Goal: Ask a question

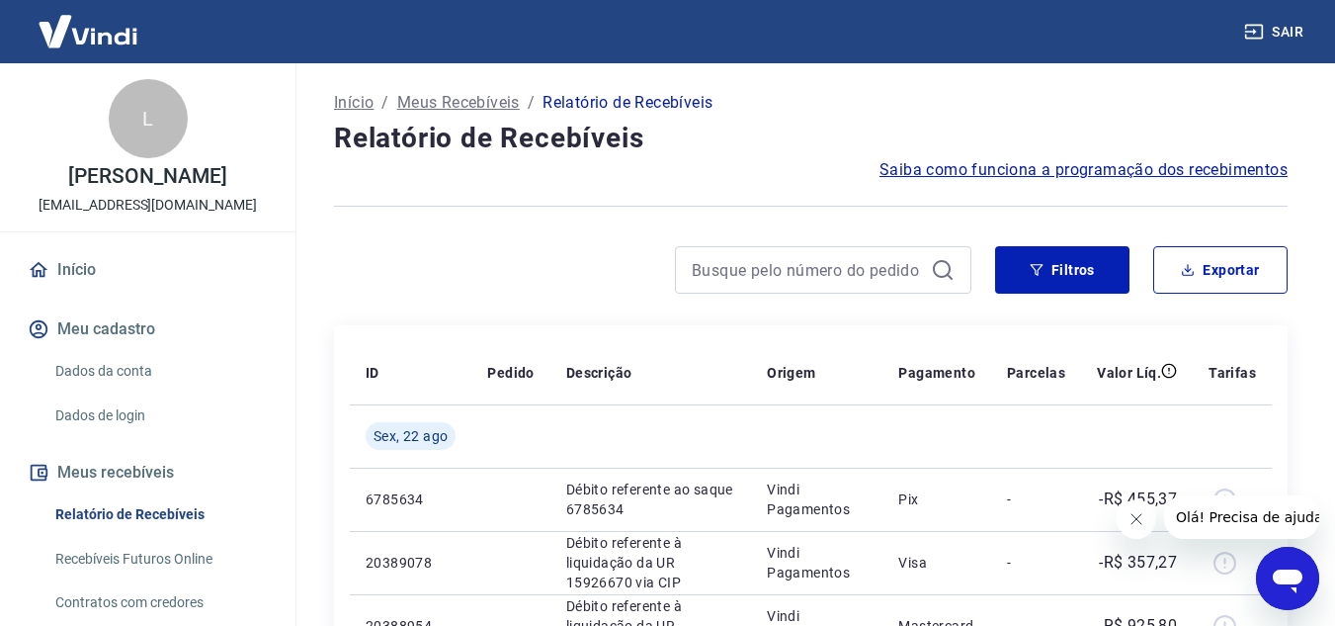
click at [1274, 584] on icon "Abrir janela de mensagens" at bounding box center [1288, 578] width 36 height 36
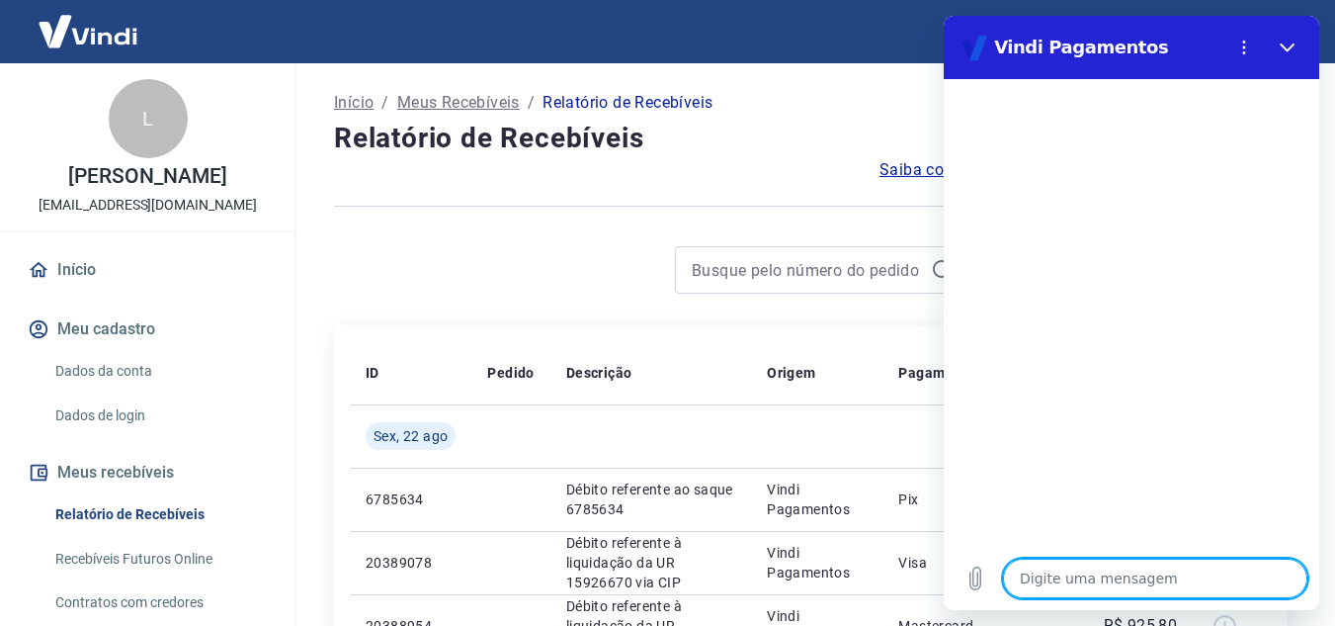
type textarea "b"
type textarea "x"
type textarea "bo"
type textarea "x"
type textarea "bom"
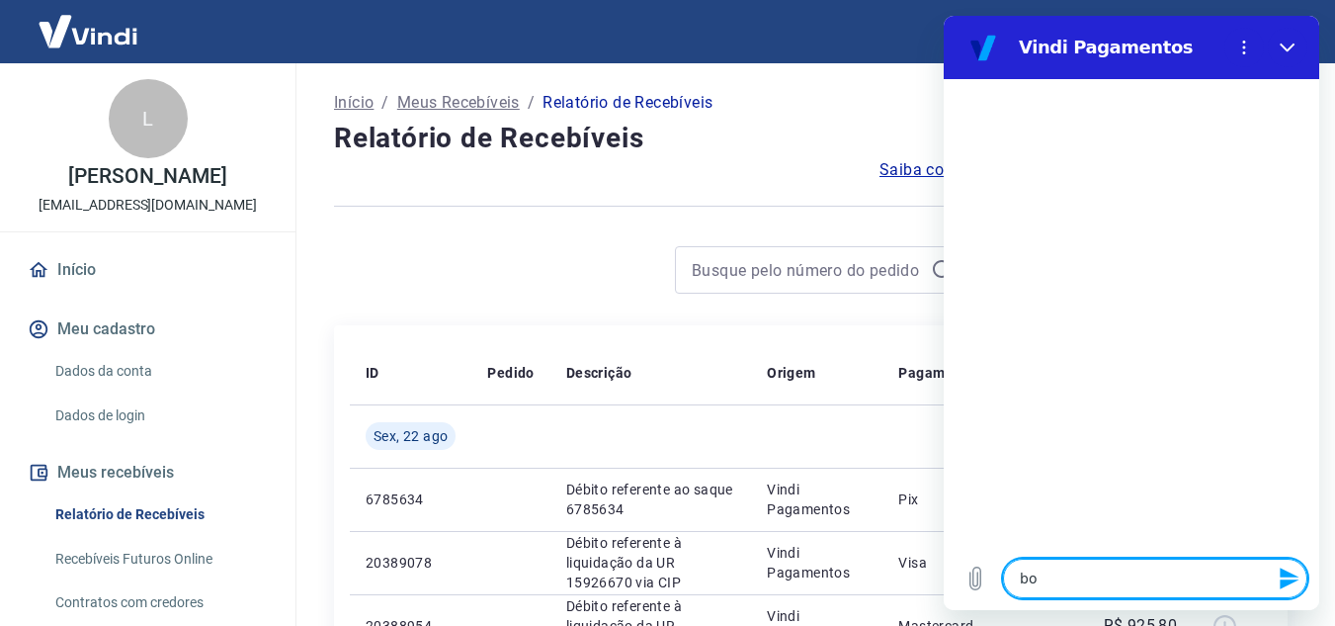
type textarea "x"
type textarea "bom"
type textarea "x"
type textarea "bom d"
type textarea "x"
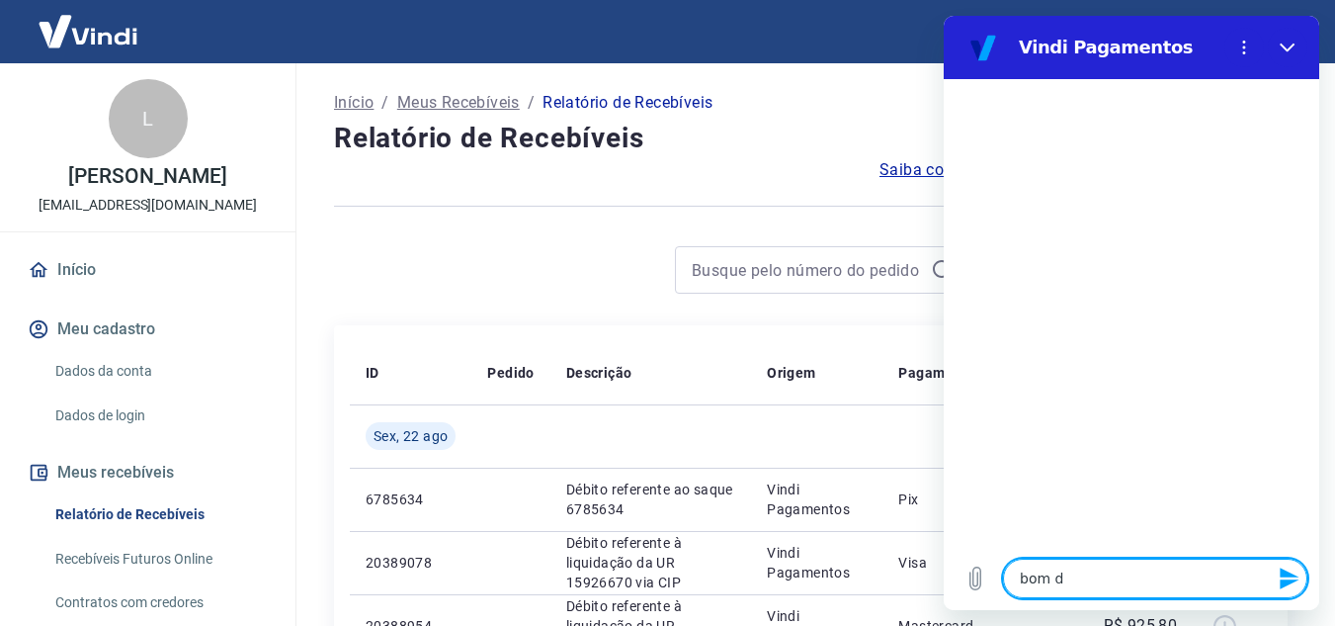
type textarea "bom di"
type textarea "x"
type textarea "bom dia"
type textarea "x"
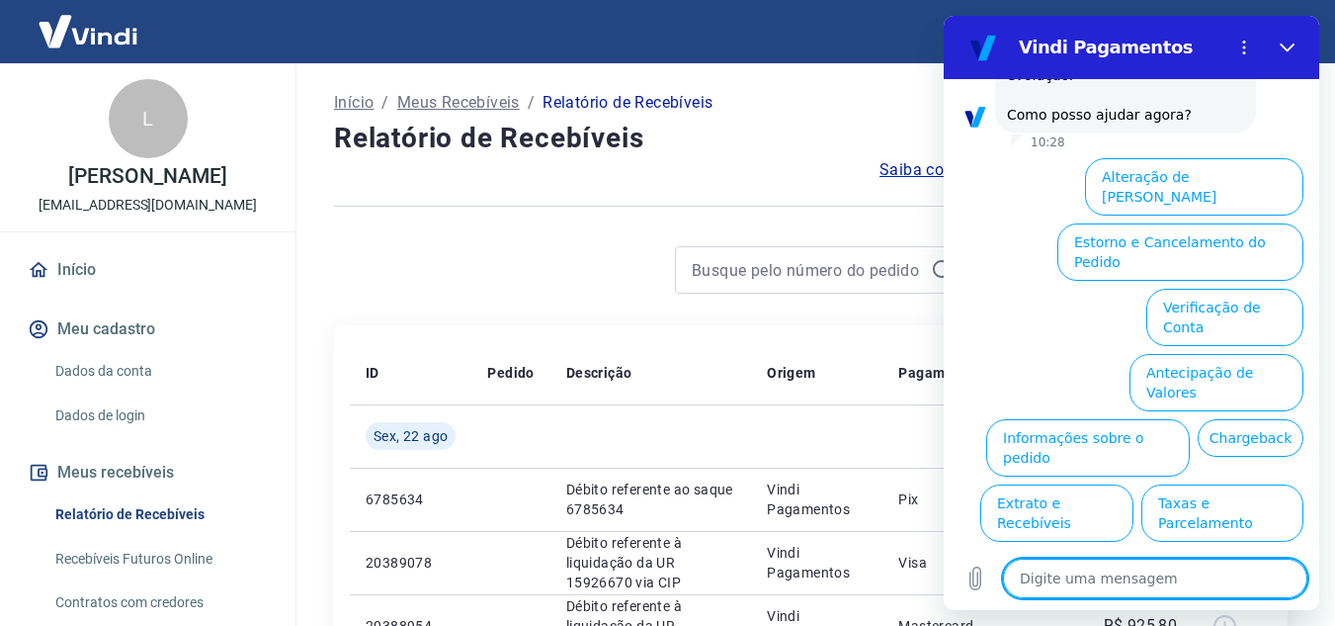
scroll to position [599, 0]
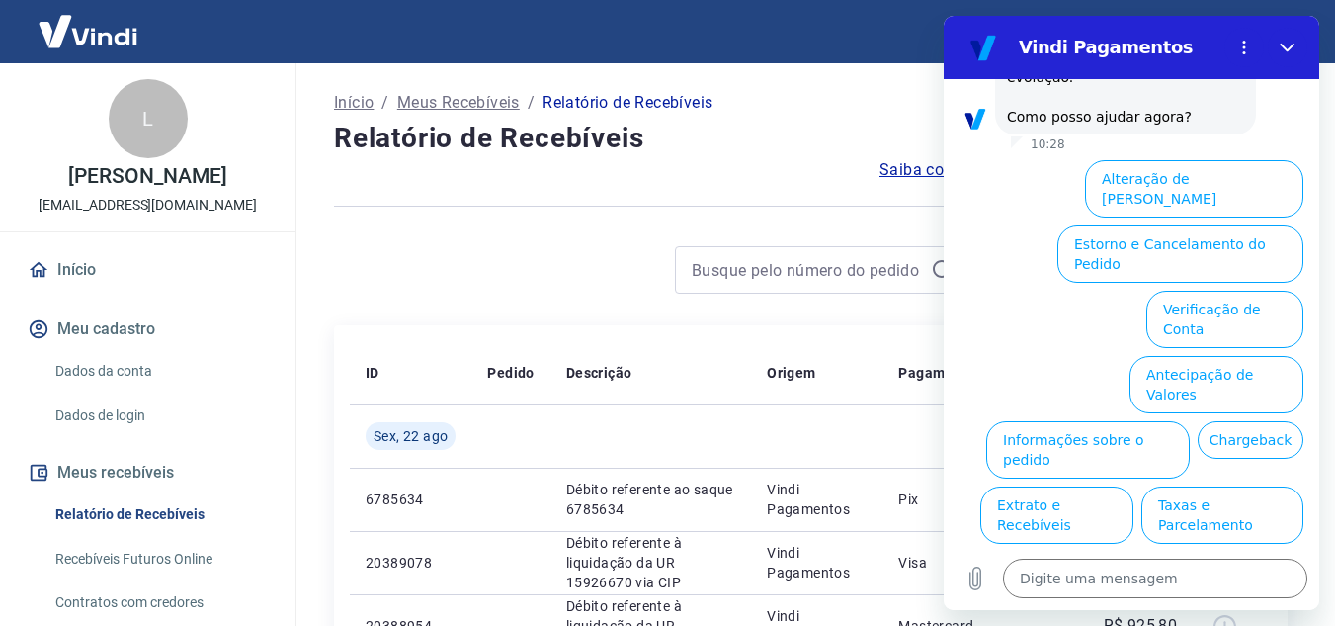
drag, startPoint x: 1199, startPoint y: 378, endPoint x: 1188, endPoint y: 471, distance: 94.5
click at [1134, 486] on button "Extrato e Recebíveis" at bounding box center [1056, 514] width 153 height 57
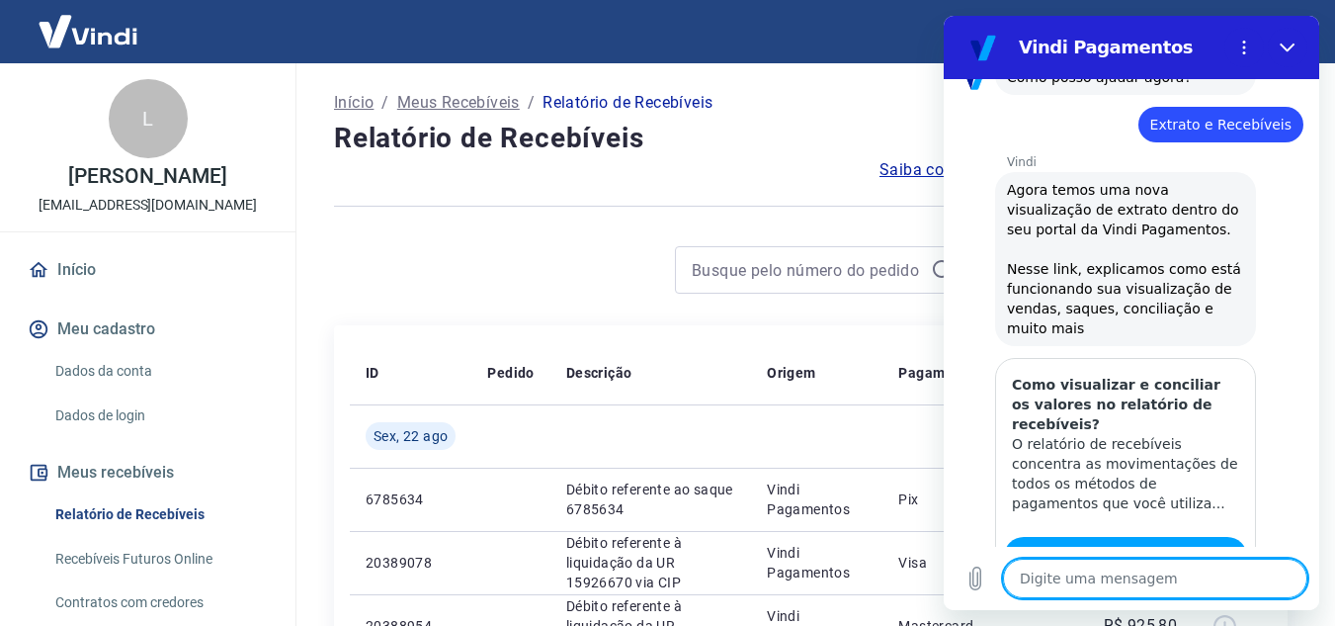
scroll to position [755, 0]
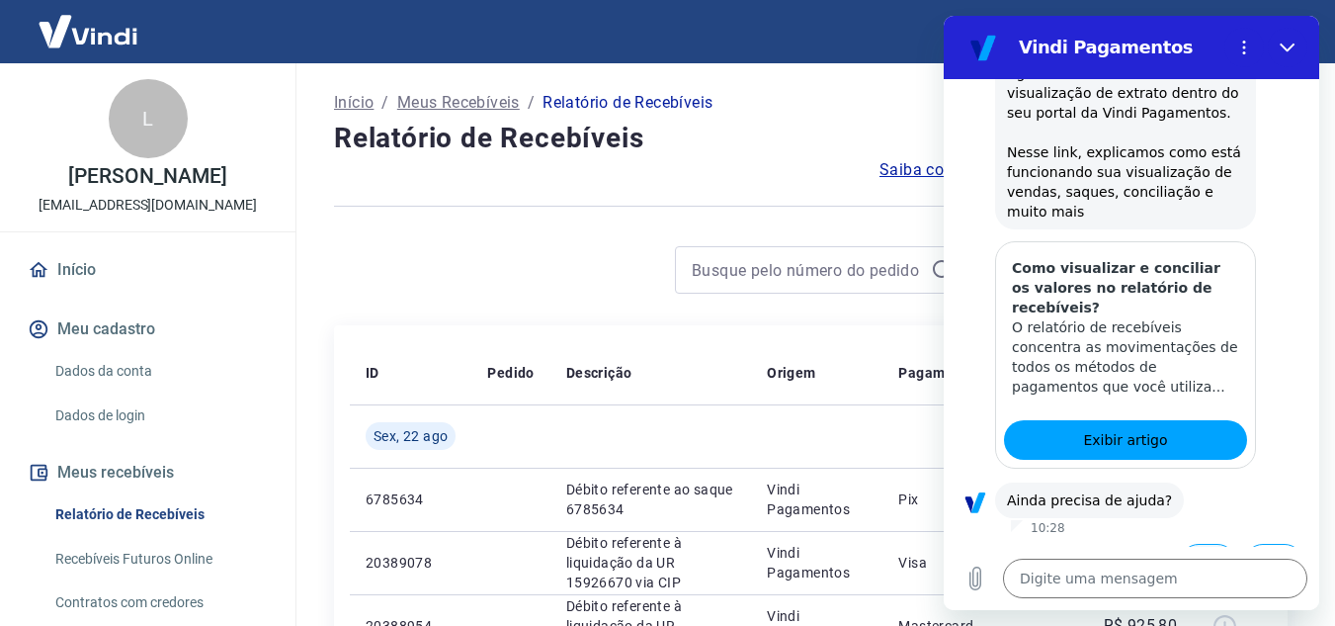
click at [1184, 544] on button "Sim" at bounding box center [1208, 563] width 56 height 38
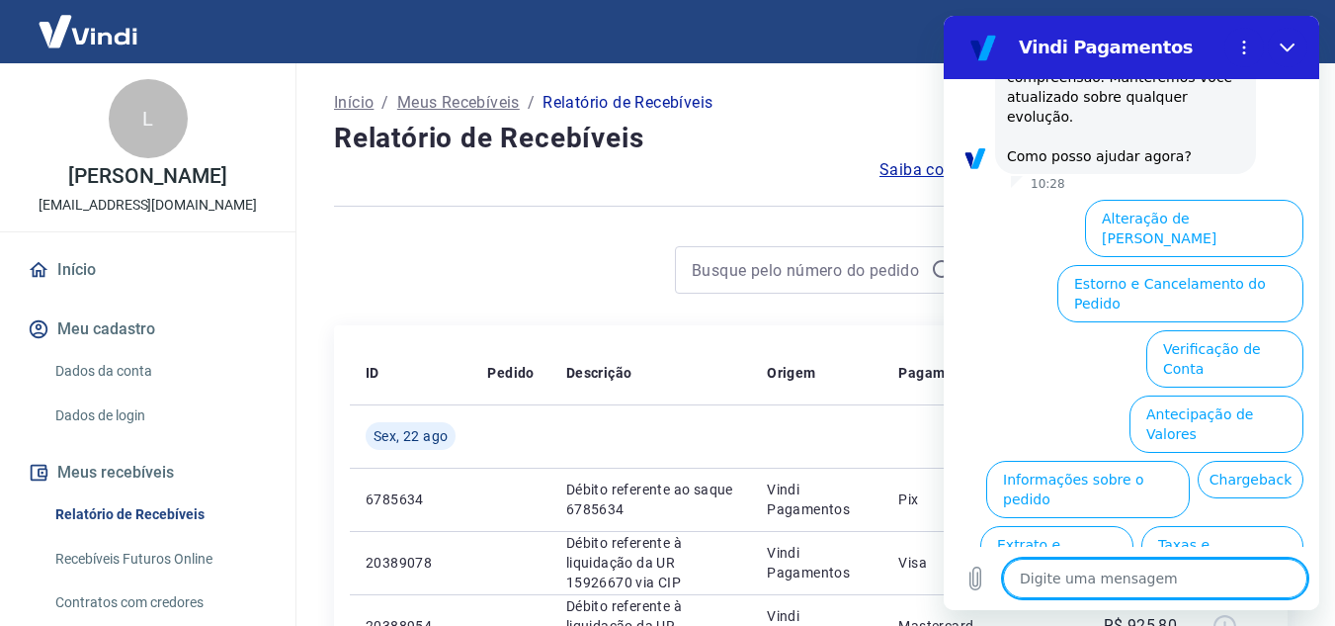
scroll to position [1725, 0]
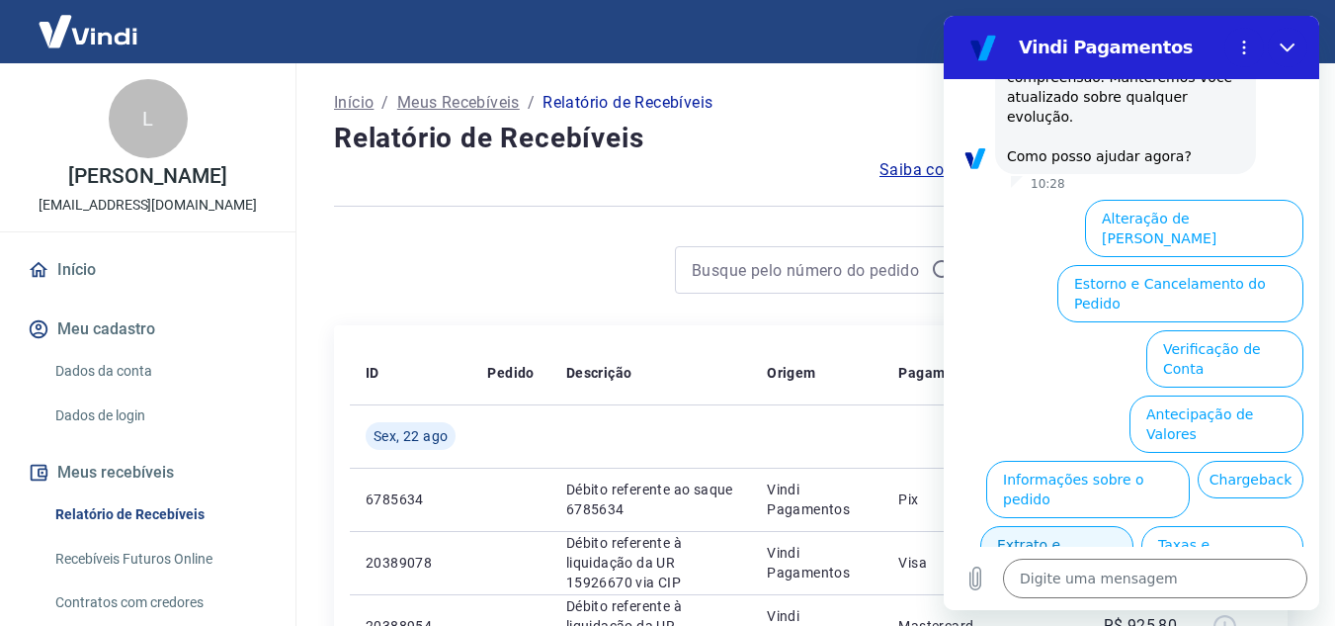
click at [1134, 526] on button "Extrato e Recebíveis" at bounding box center [1056, 554] width 153 height 57
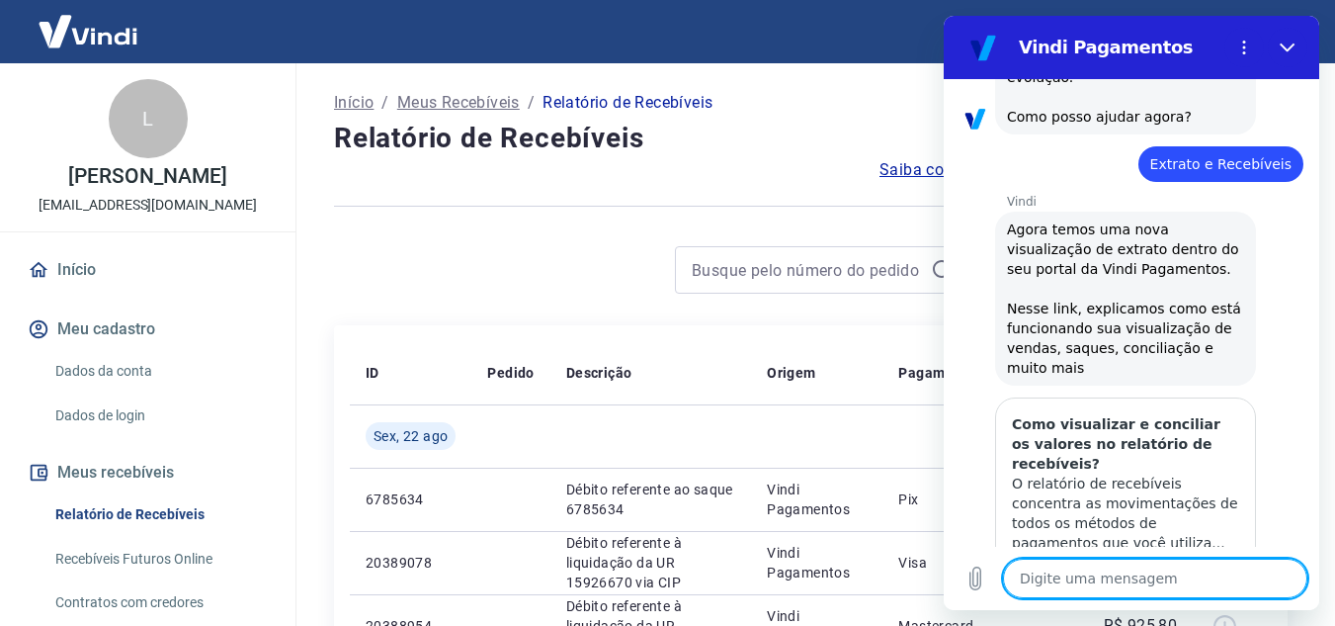
scroll to position [1882, 0]
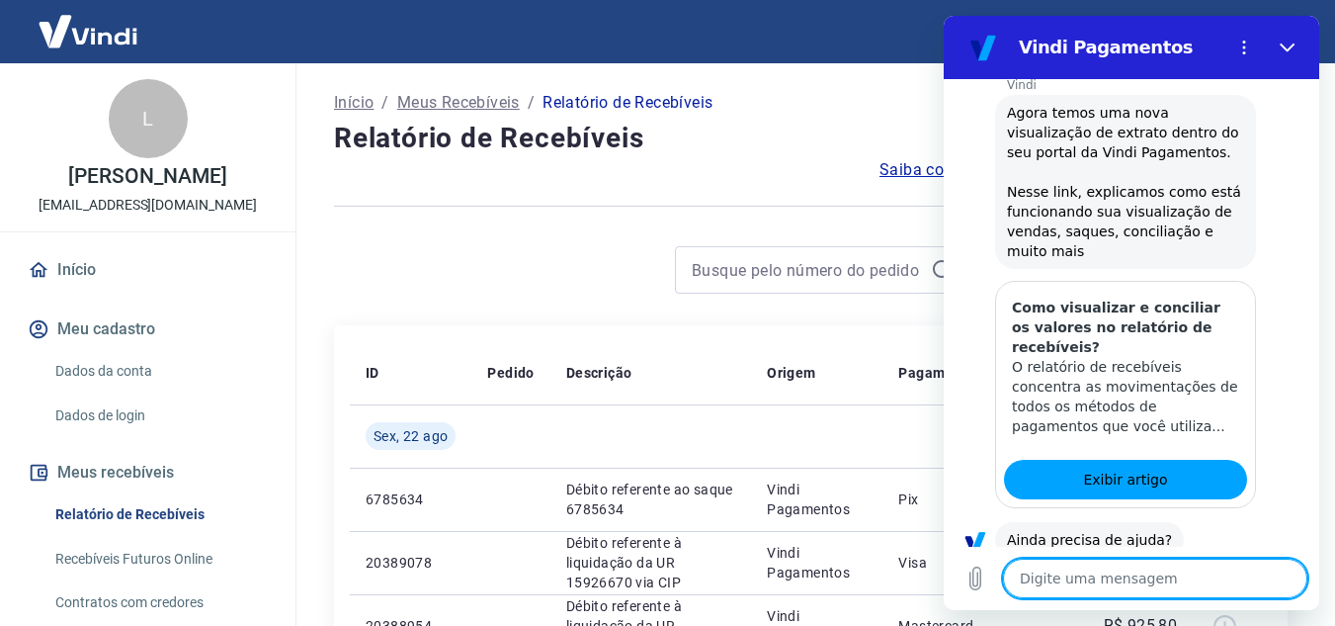
click at [1190, 583] on button "Sim" at bounding box center [1208, 602] width 56 height 38
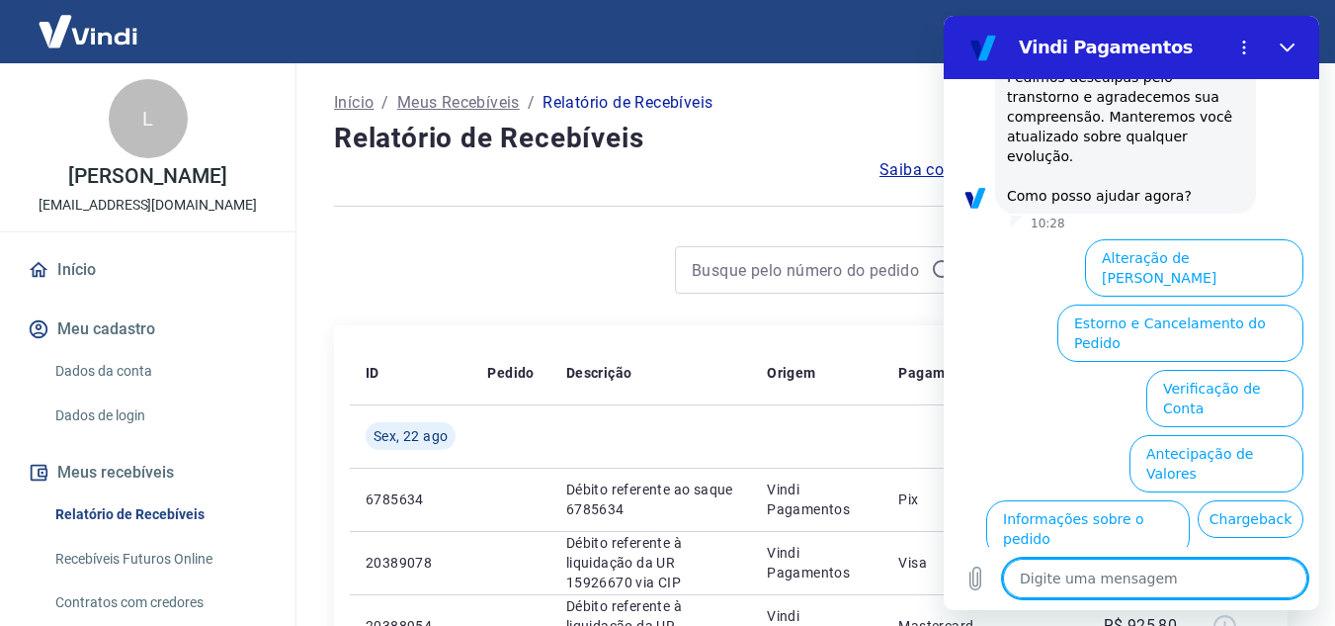
scroll to position [2852, 0]
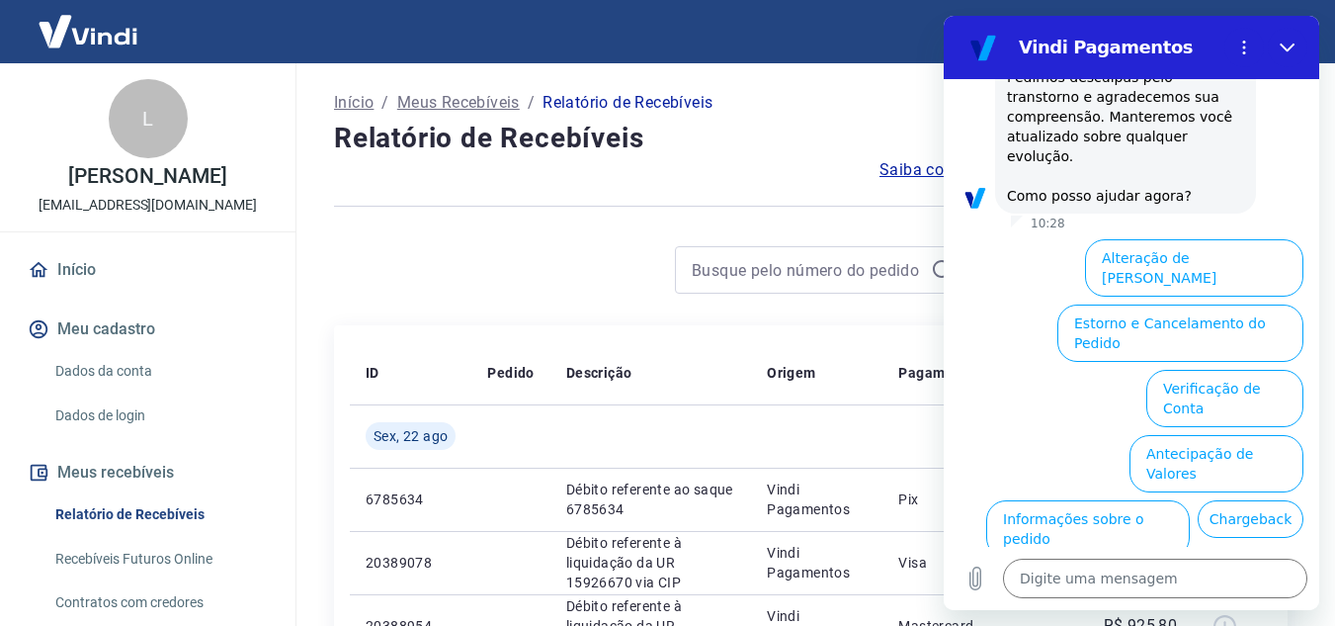
click at [1134, 565] on button "Extrato e Recebíveis" at bounding box center [1056, 593] width 153 height 57
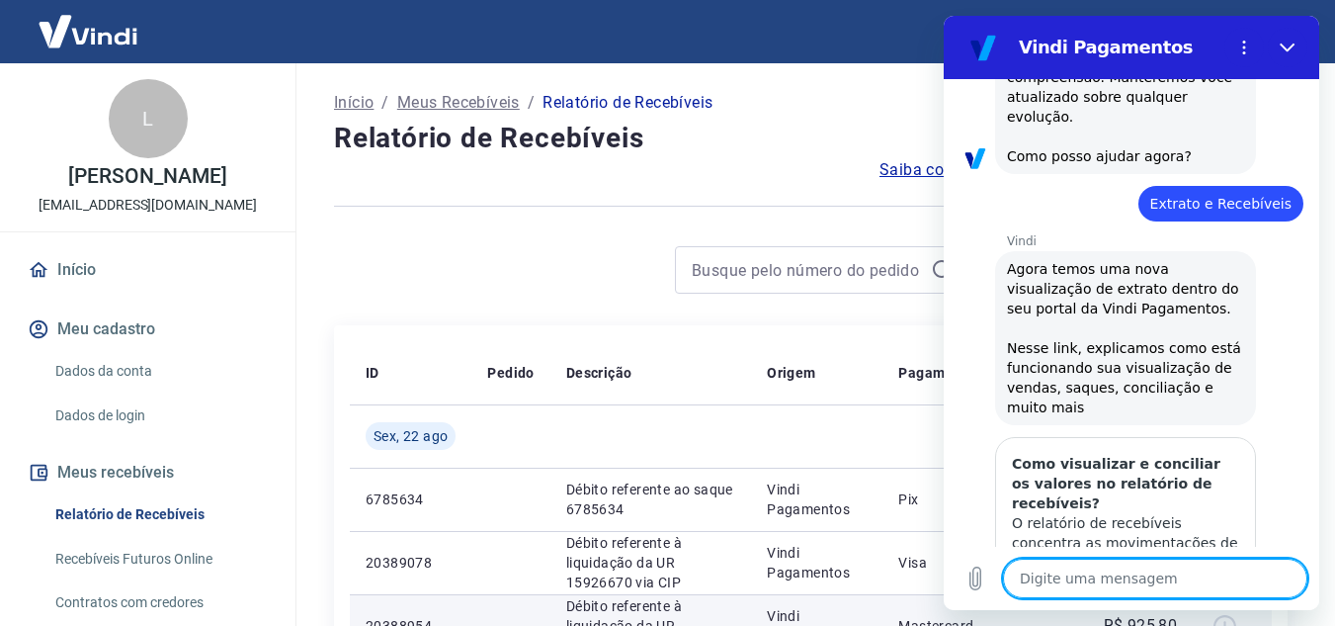
scroll to position [3008, 0]
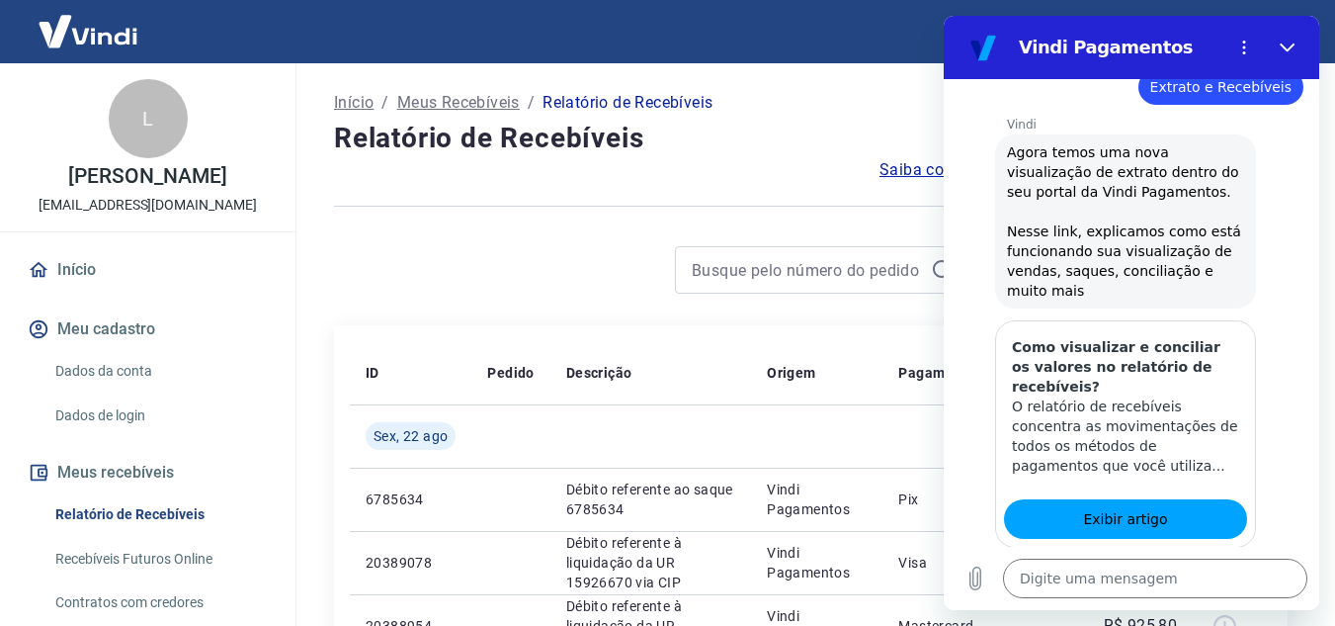
drag, startPoint x: 1196, startPoint y: 523, endPoint x: 1192, endPoint y: 556, distance: 33.8
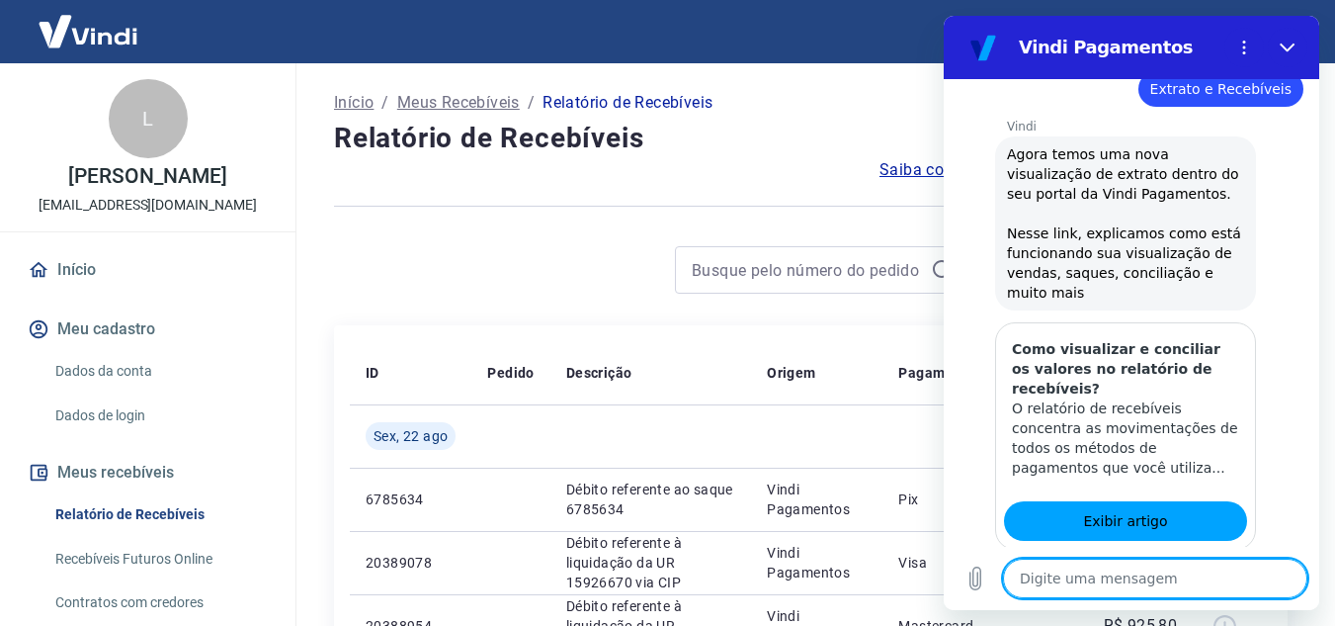
scroll to position [3010, 0]
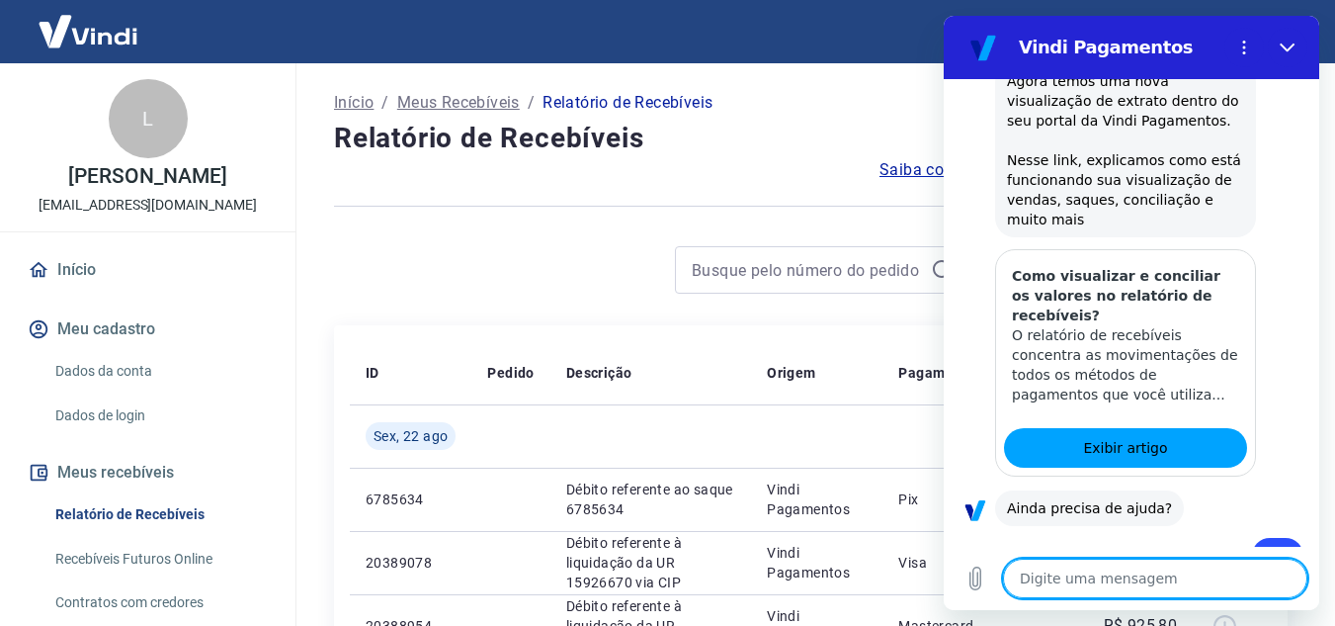
type textarea "x"
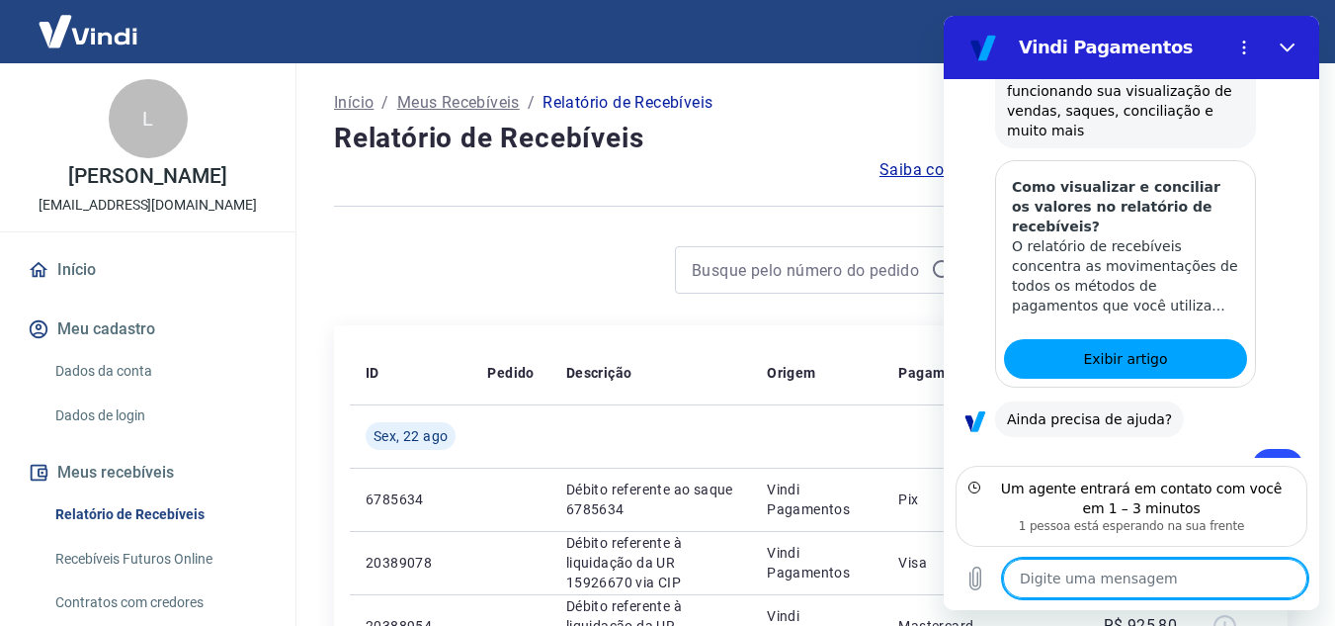
type textarea "o"
type textarea "x"
type textarea "ok"
type textarea "x"
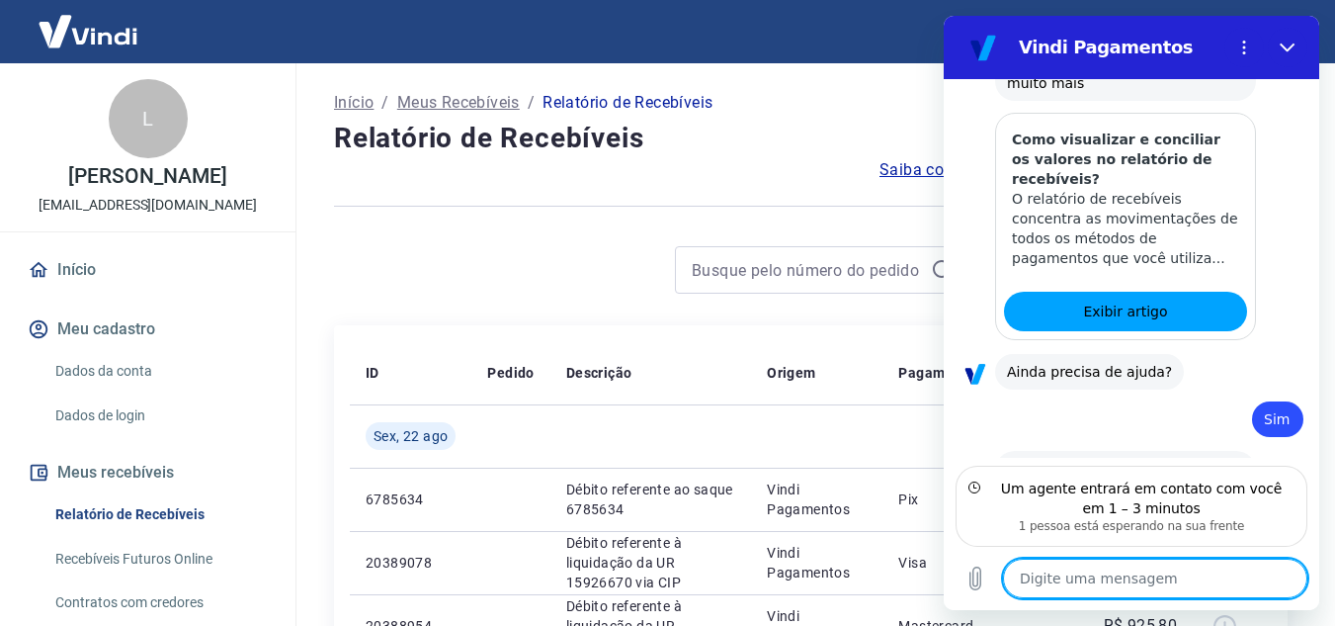
scroll to position [3196, 0]
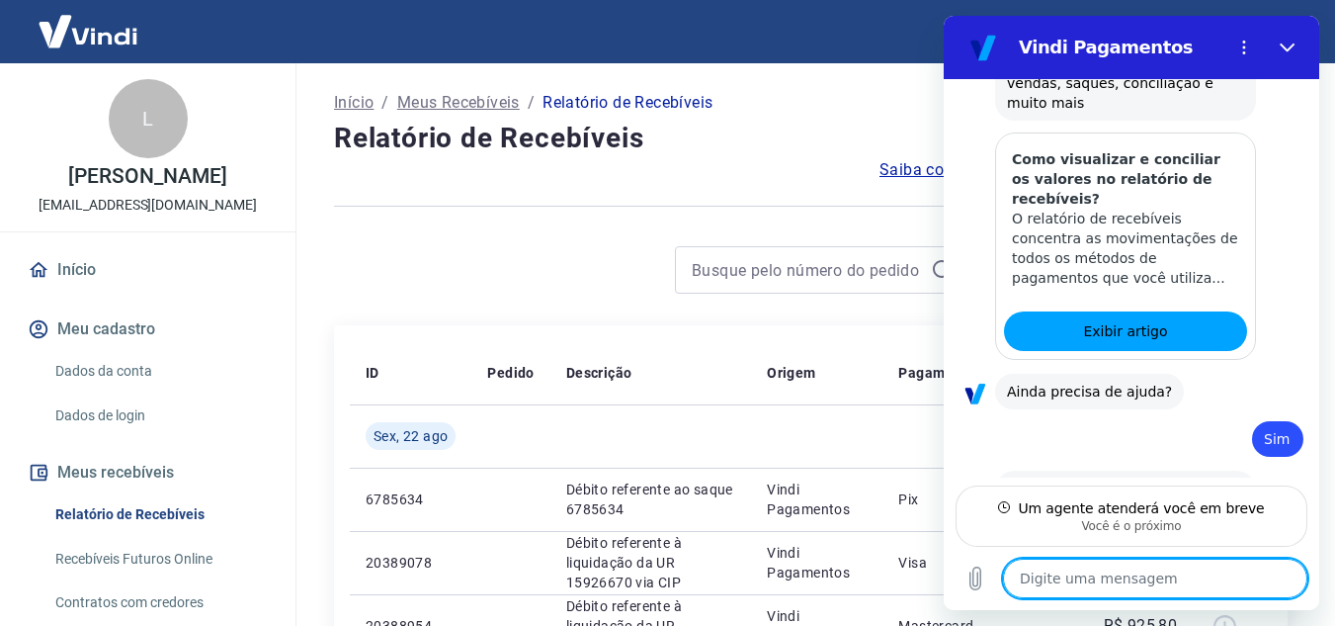
type textarea "x"
type textarea "o"
type textarea "x"
type textarea "ok"
type textarea "x"
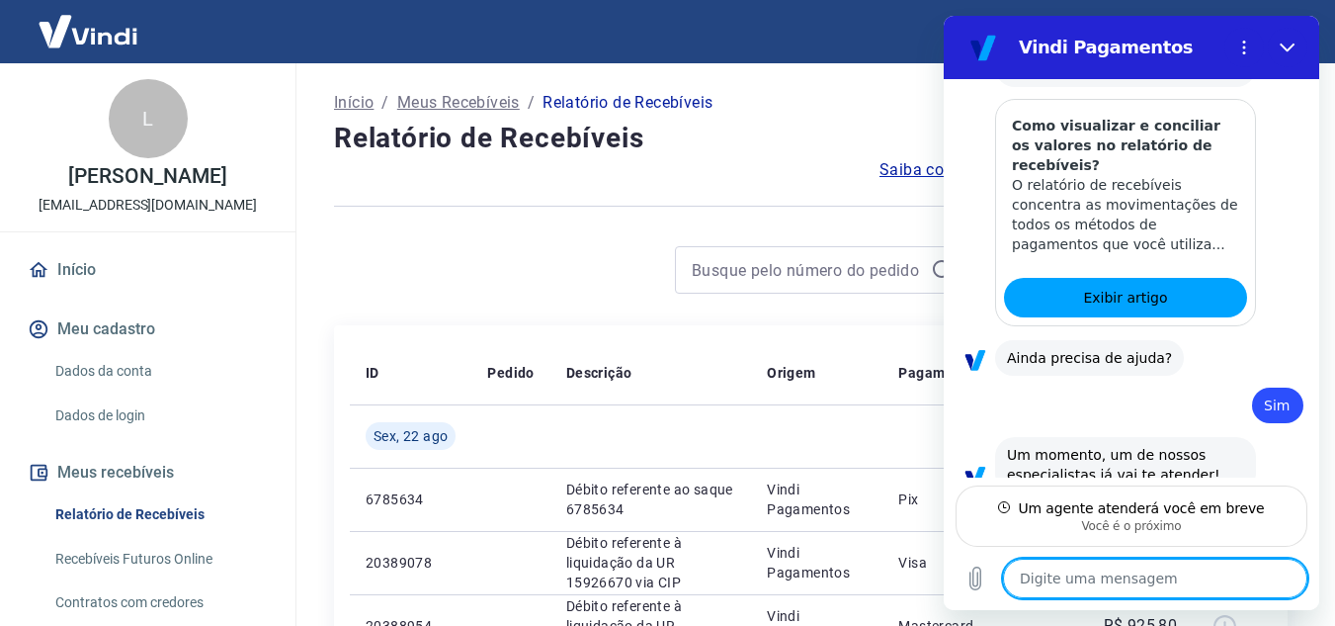
scroll to position [3234, 0]
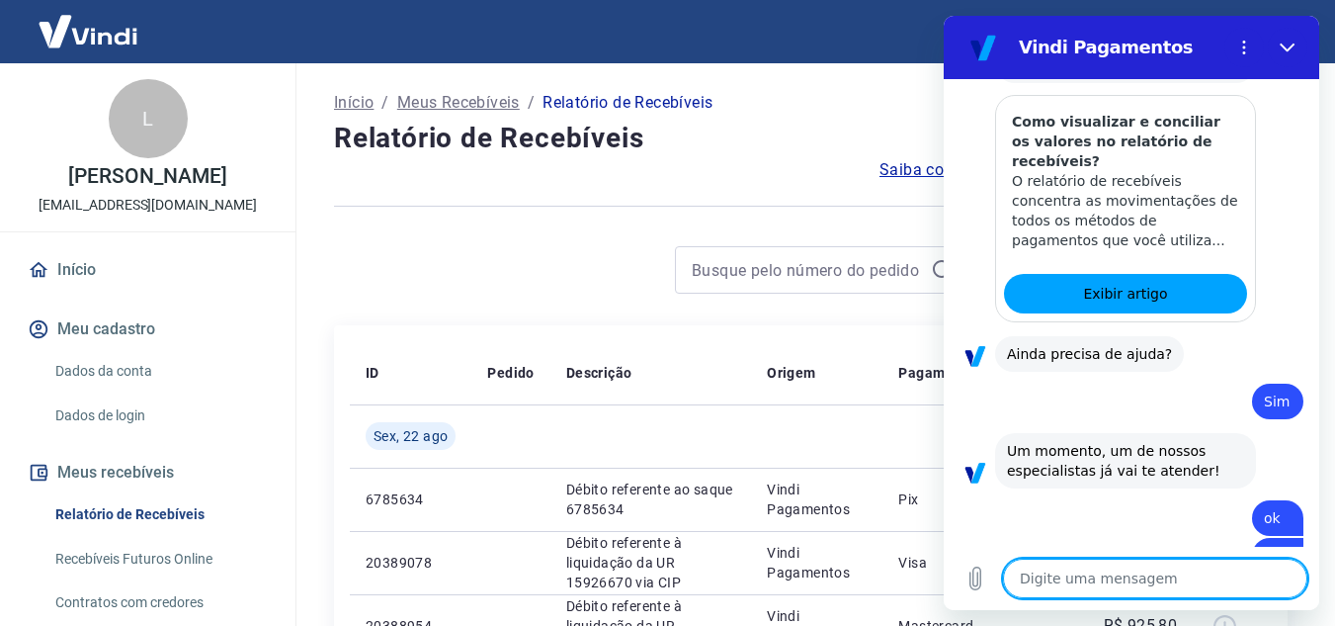
type textarea "x"
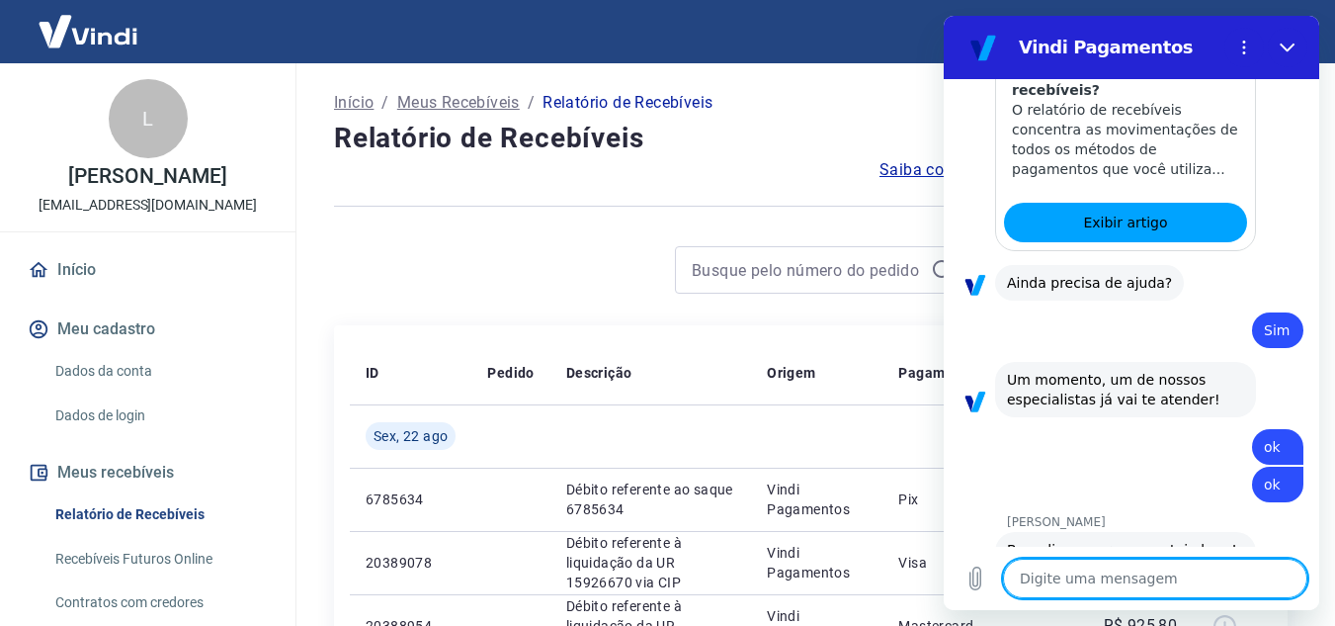
scroll to position [3309, 0]
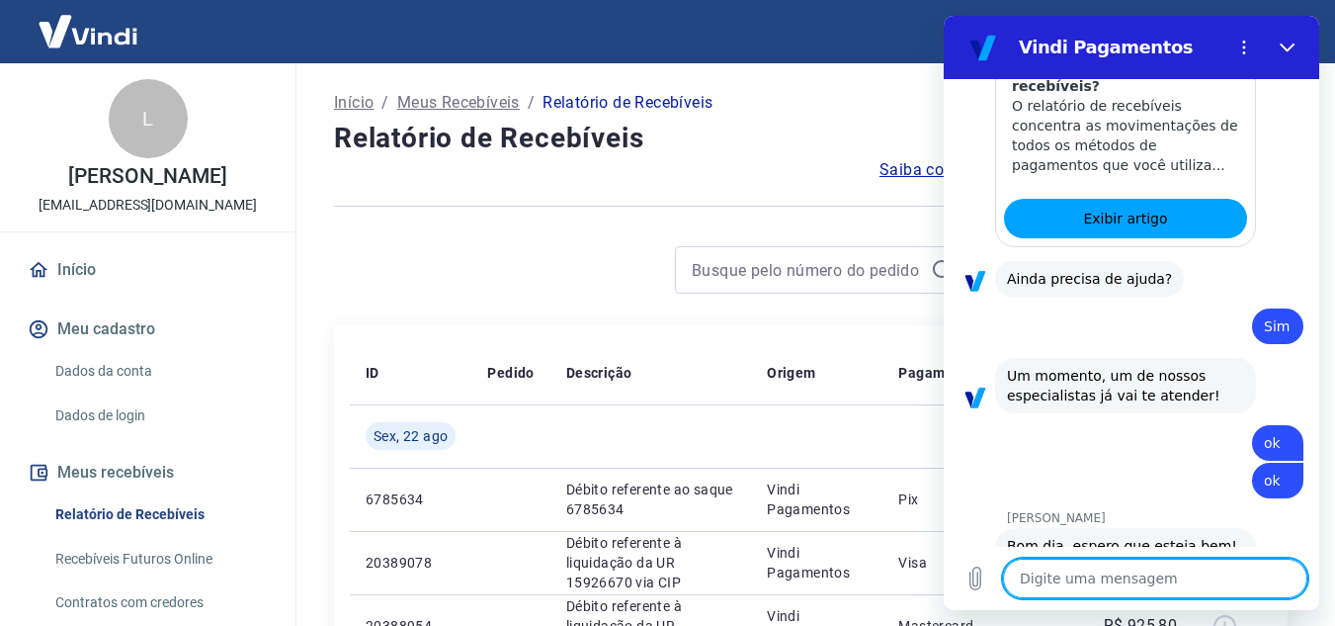
type textarea "B"
type textarea "x"
type textarea "Br"
type textarea "x"
type textarea "Bru"
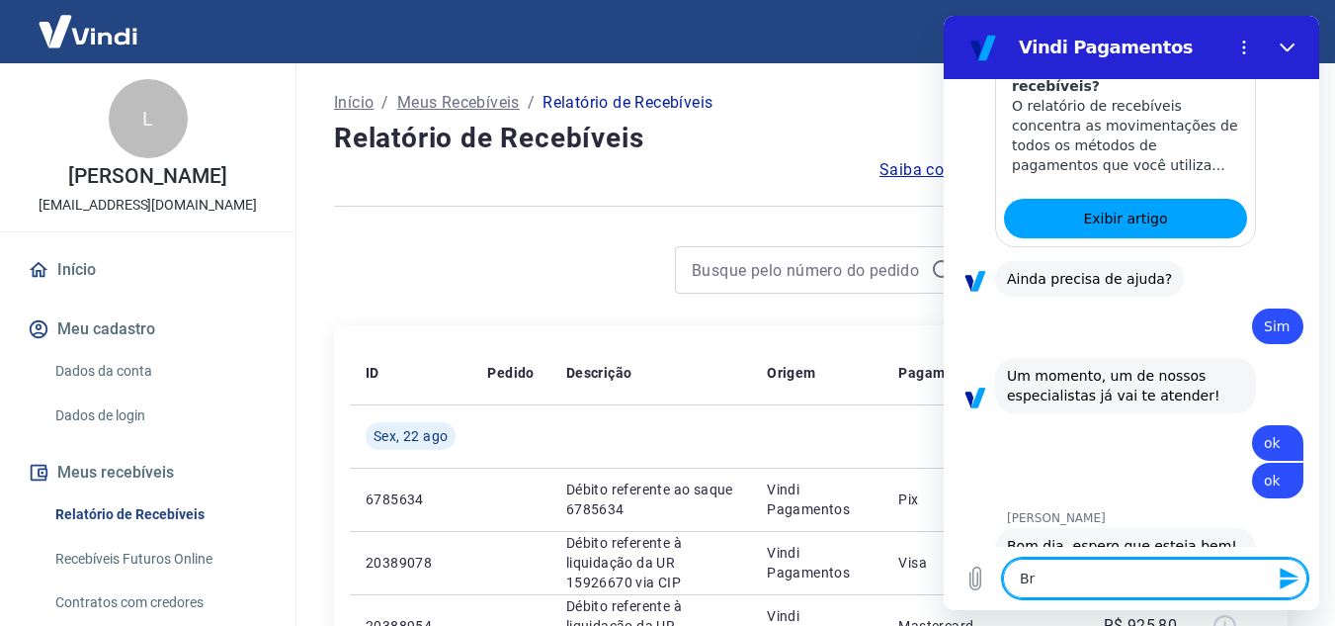
type textarea "x"
type textarea "Brun"
type textarea "x"
type textarea "Bruna"
type textarea "x"
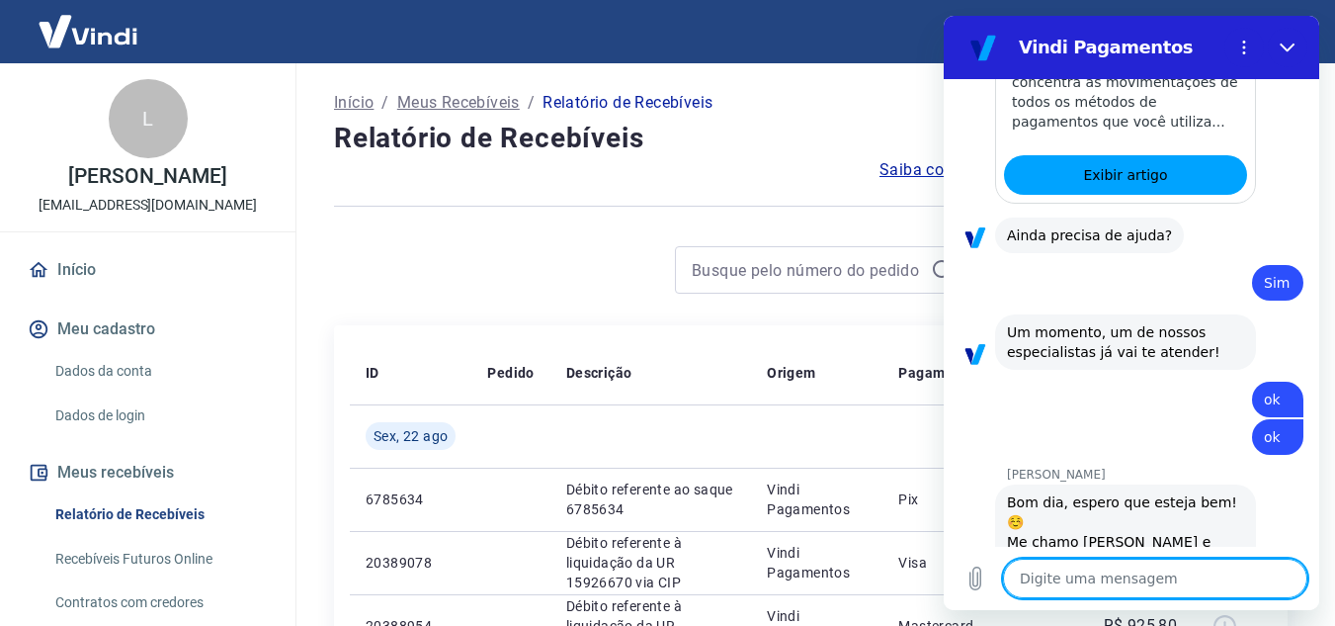
scroll to position [3356, 0]
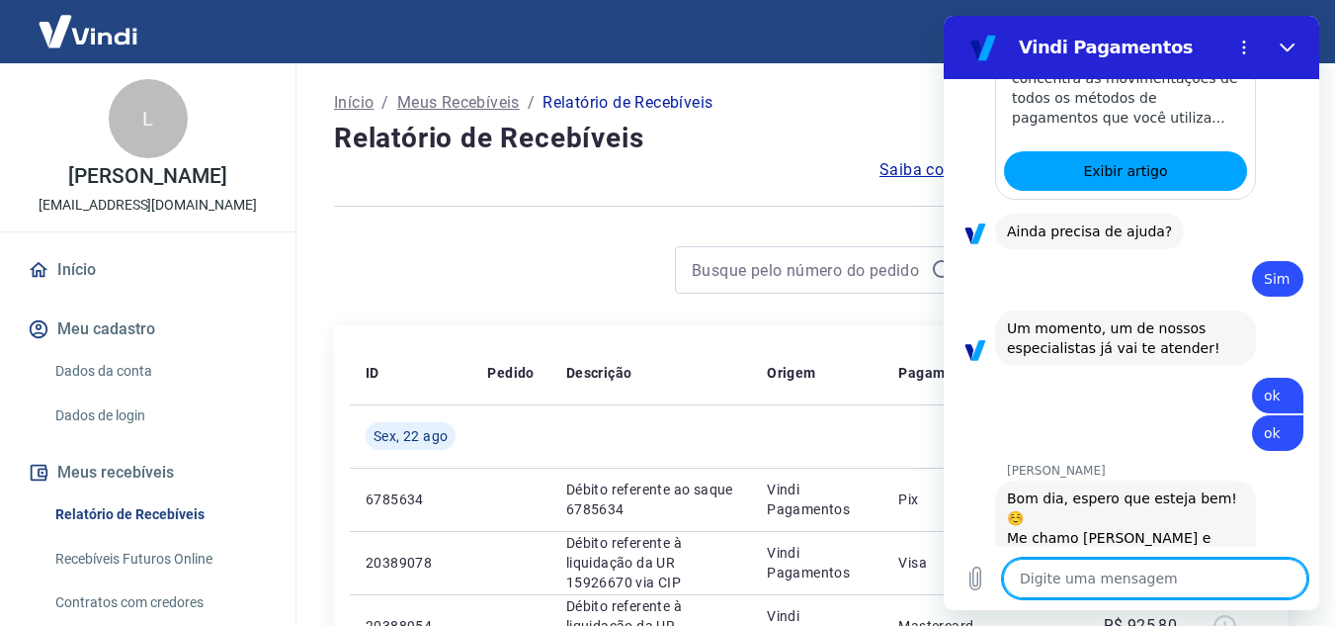
type textarea "x"
type textarea "E"
type textarea "x"
type textarea "Eu"
type textarea "x"
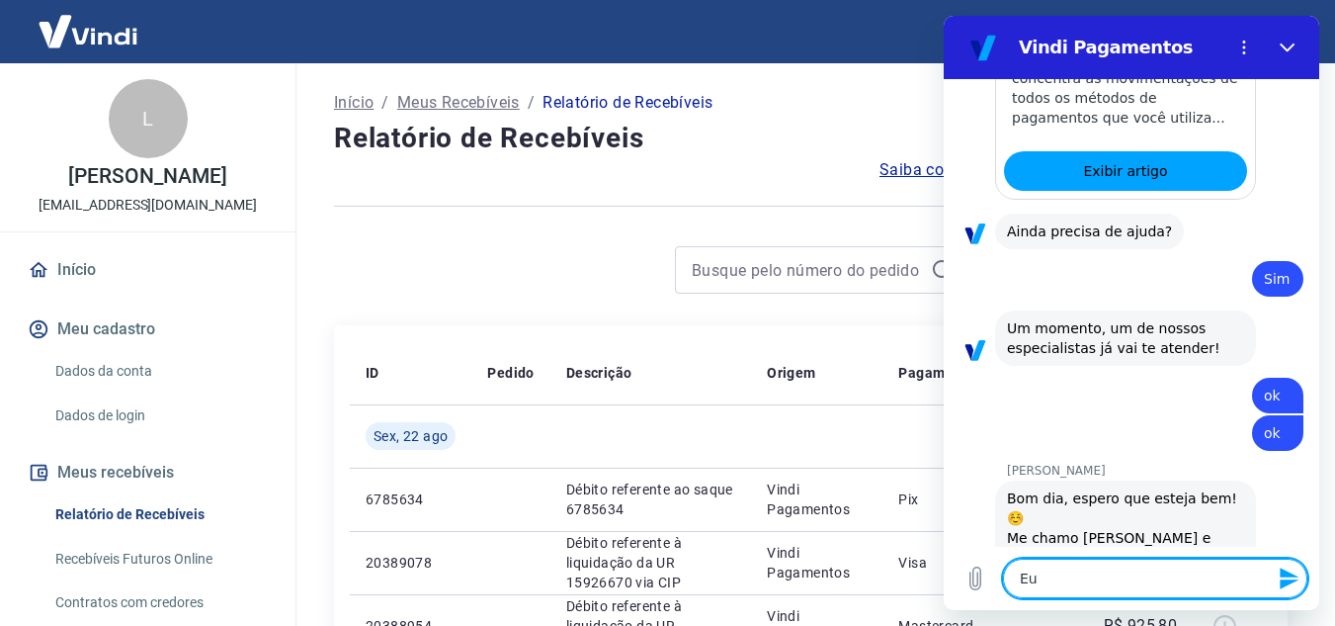
type textarea "Eu"
type textarea "x"
type textarea "Eu p"
type textarea "x"
type textarea "Eu pr"
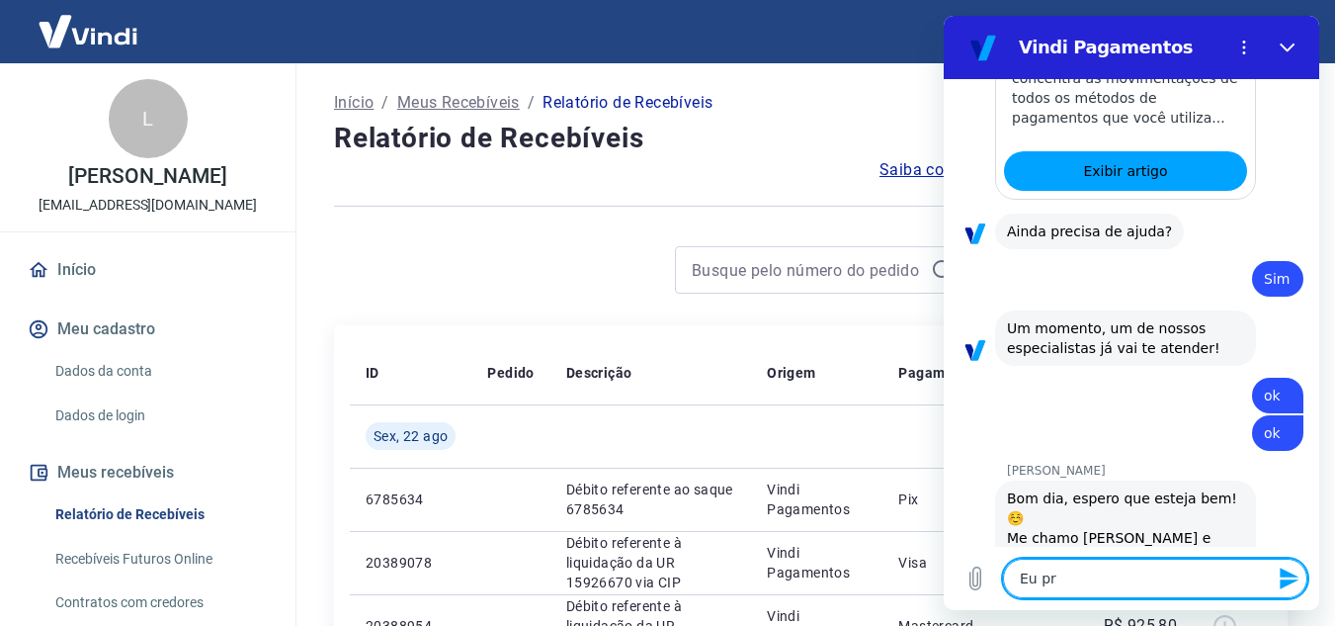
type textarea "x"
type textarea "Eu pre"
type textarea "x"
type textarea "Eu prec"
type textarea "x"
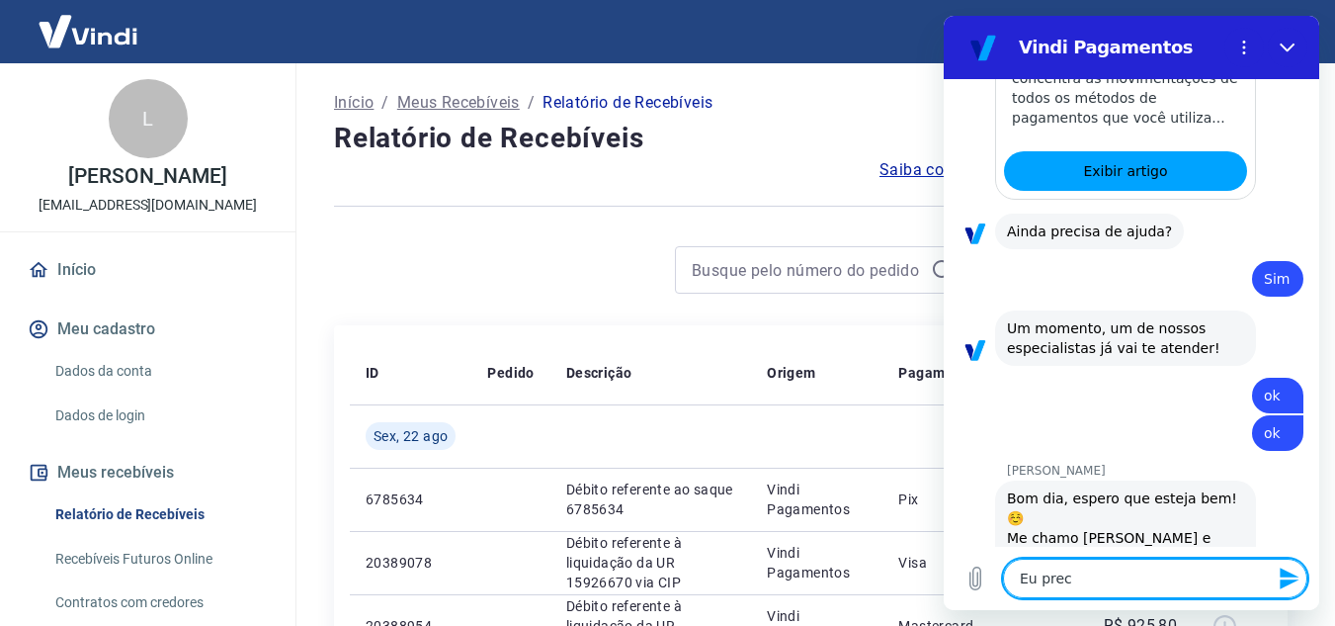
type textarea "Eu preci"
type textarea "x"
type textarea "Eu precis"
type textarea "x"
type textarea "Eu preciso"
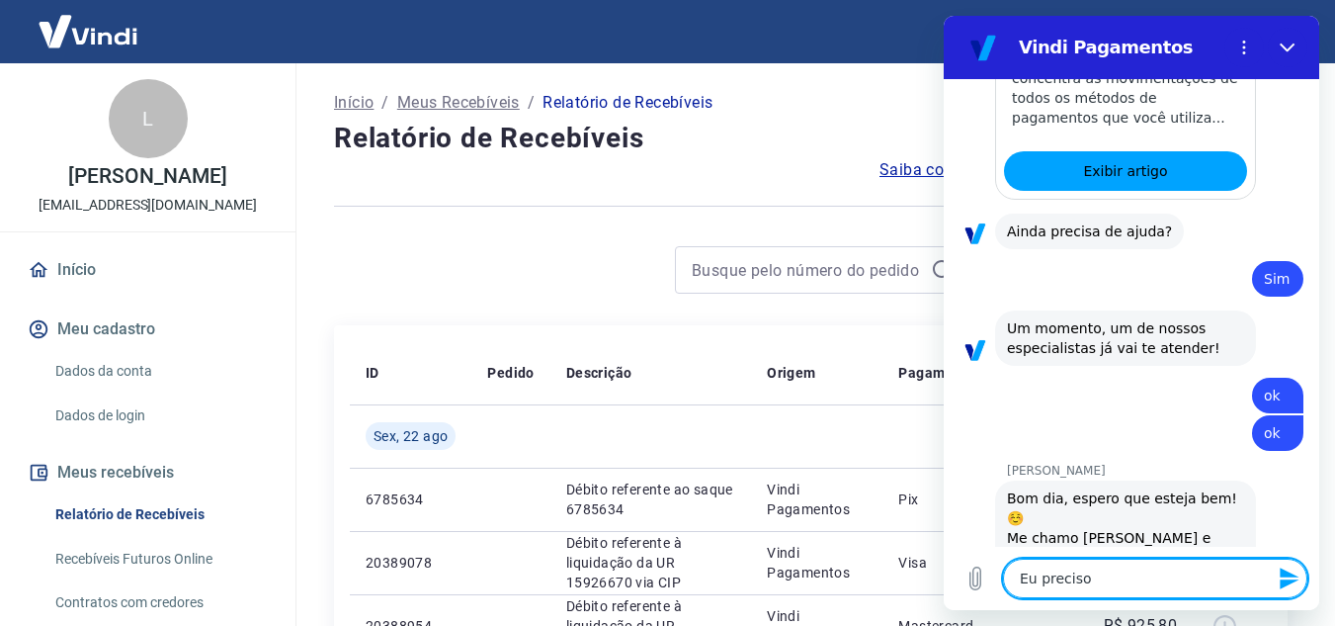
type textarea "x"
type textarea "Eu preciso"
type textarea "x"
type textarea "Eu preciso d"
type textarea "x"
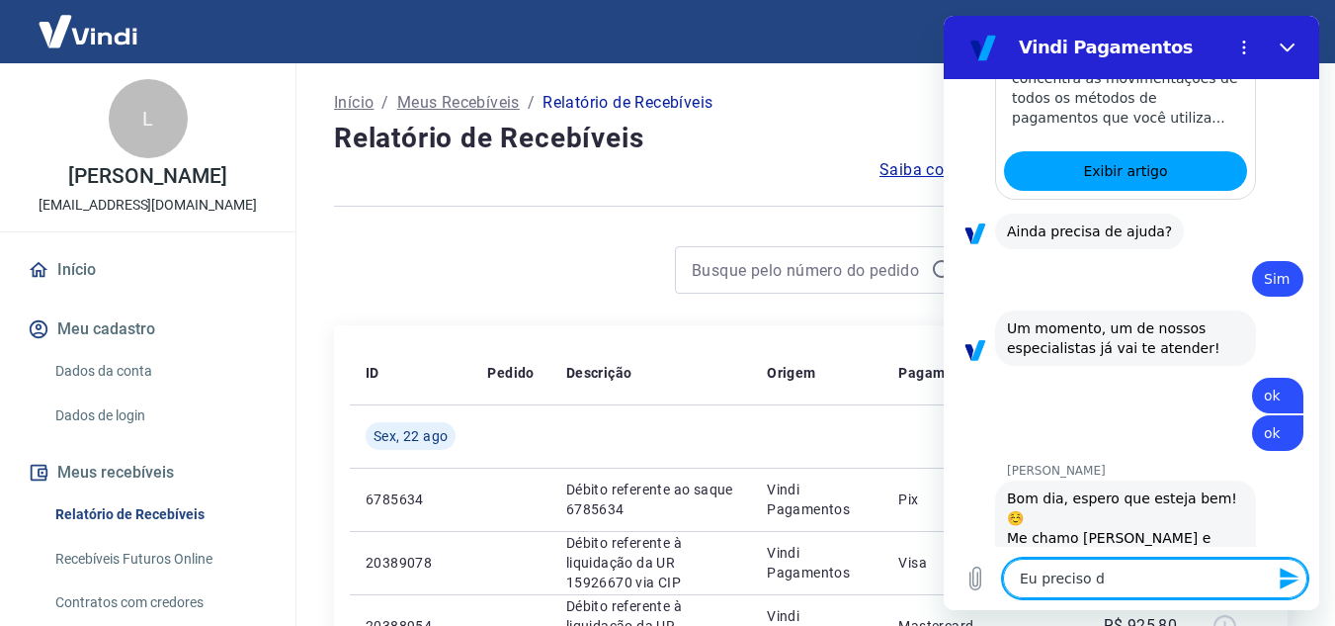
type textarea "Eu preciso da"
type textarea "x"
type textarea "Eu preciso da"
type textarea "x"
type textarea "Eu preciso da"
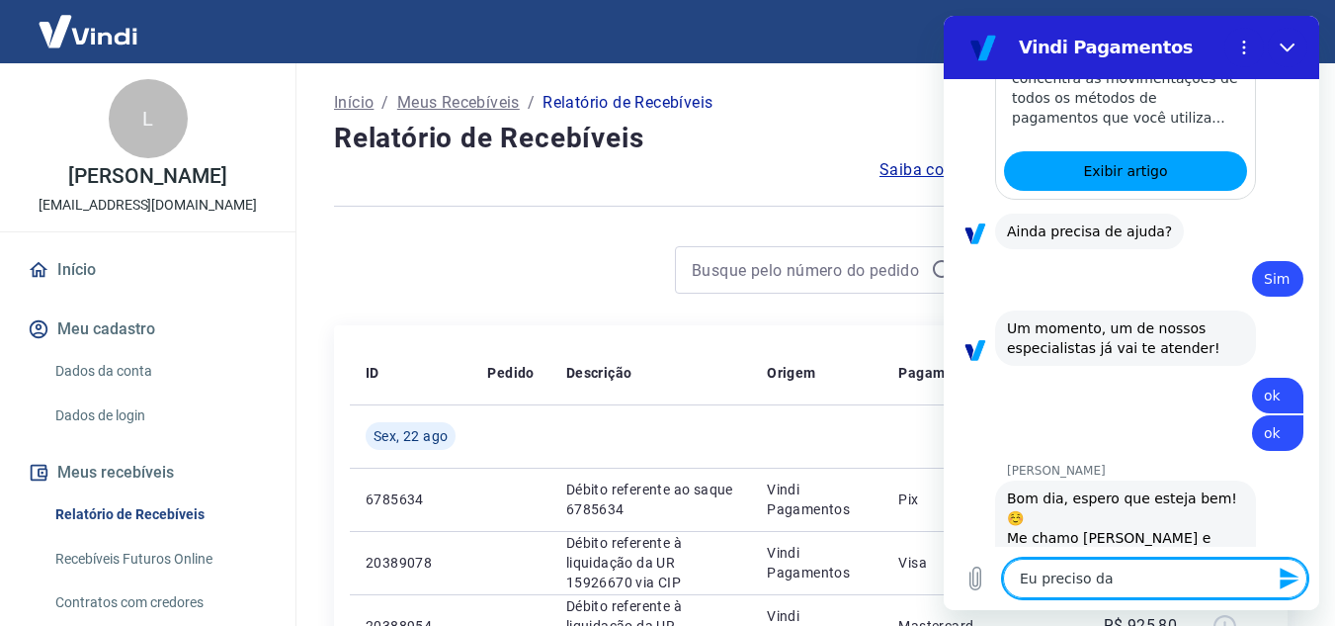
type textarea "x"
type textarea "Eu preciso da"
type textarea "x"
type textarea "Eu preciso da p"
type textarea "x"
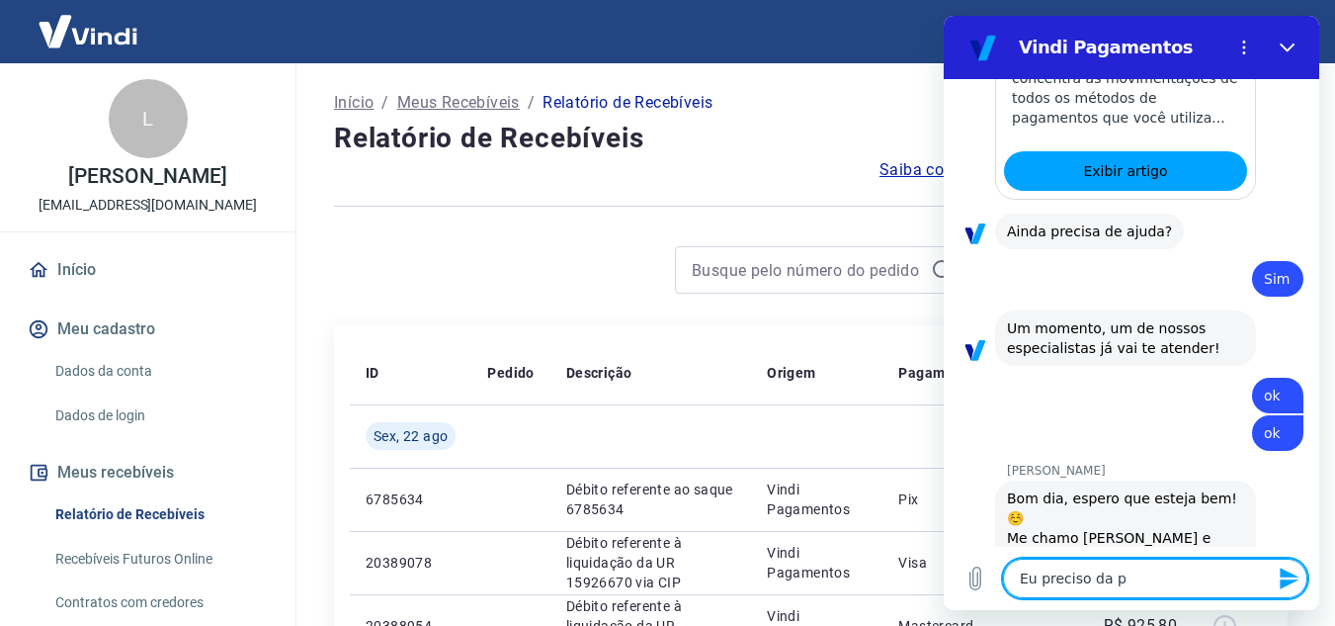
type textarea "Eu preciso da pl"
type textarea "x"
type textarea "Eu preciso da pla"
type textarea "x"
type textarea "Eu preciso da plan"
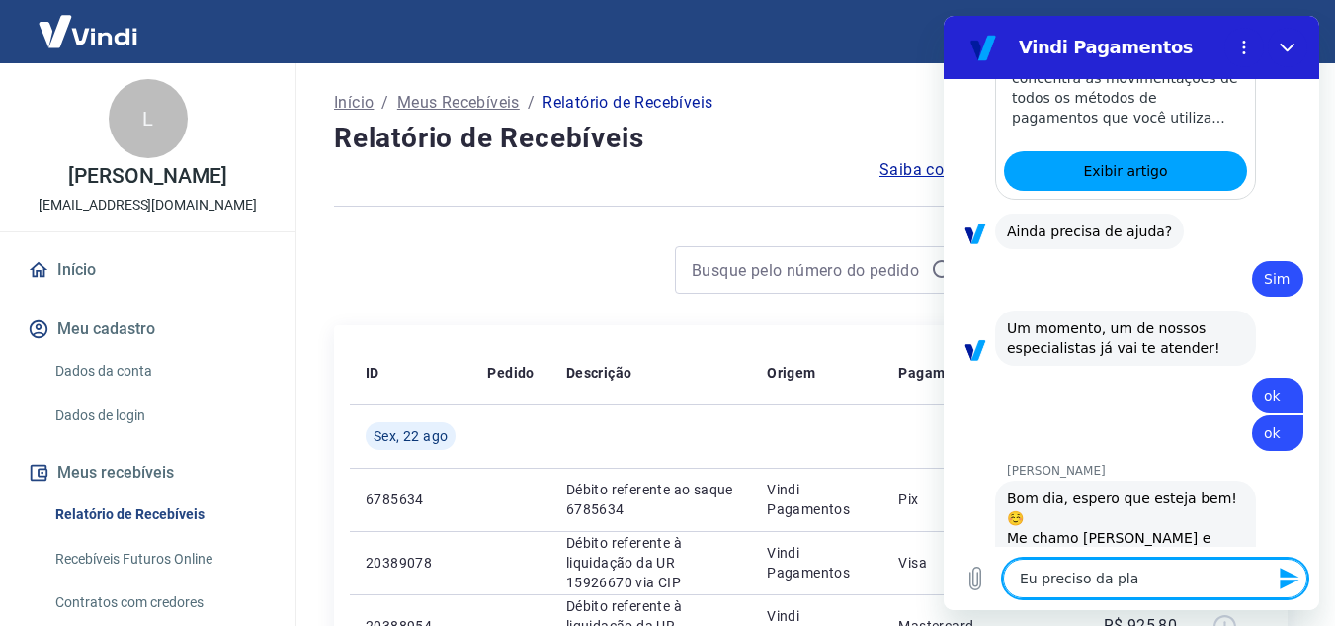
type textarea "x"
type textarea "Eu preciso da plani"
type textarea "x"
type textarea "Eu preciso da planil"
type textarea "x"
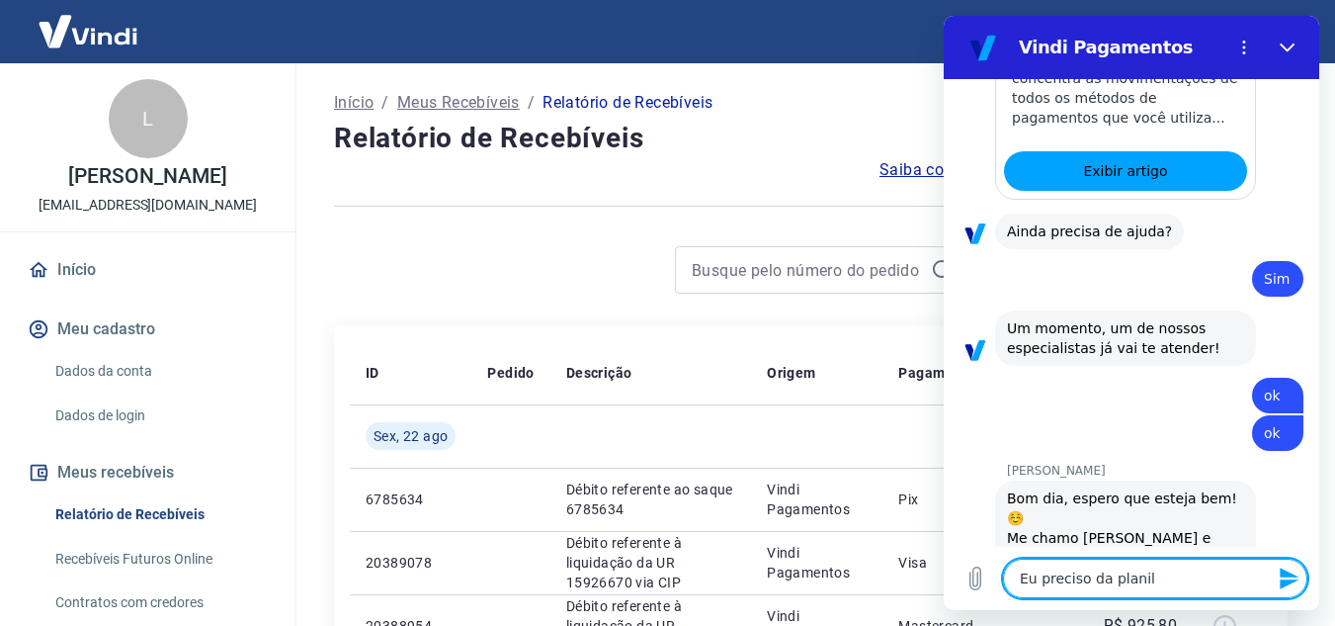
type textarea "Eu preciso da planilh"
type textarea "x"
type textarea "Eu preciso da planilha"
type textarea "x"
type textarea "Eu preciso da planilha"
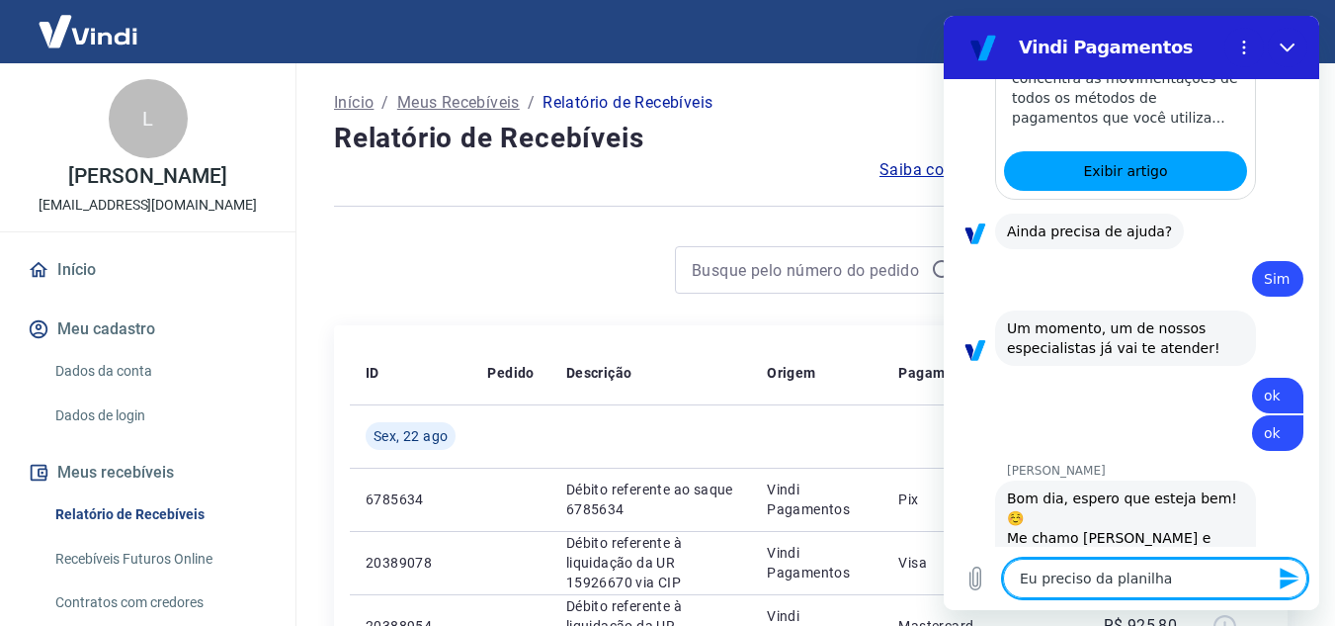
type textarea "x"
type textarea "Eu preciso da planilha r"
type textarea "x"
type textarea "Eu preciso da planilha re"
type textarea "x"
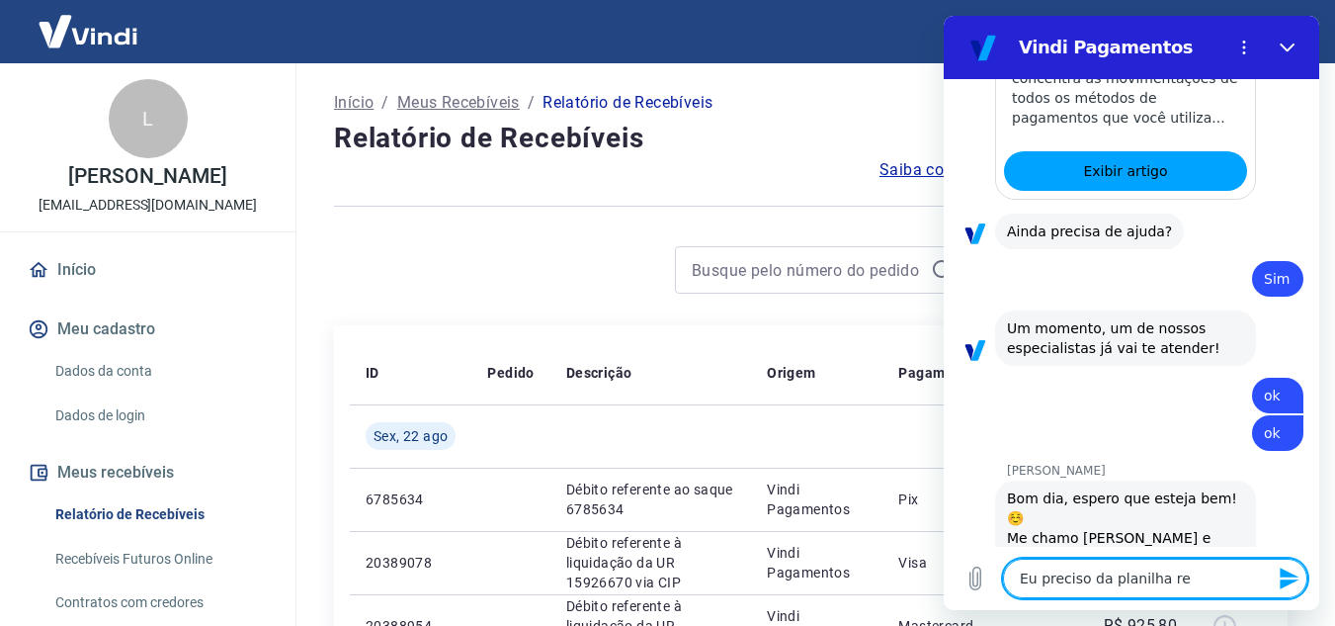
type textarea "Eu preciso da planilha ref"
type textarea "x"
type textarea "Eu preciso da planilha refe"
type textarea "x"
type textarea "Eu preciso da planilha refer"
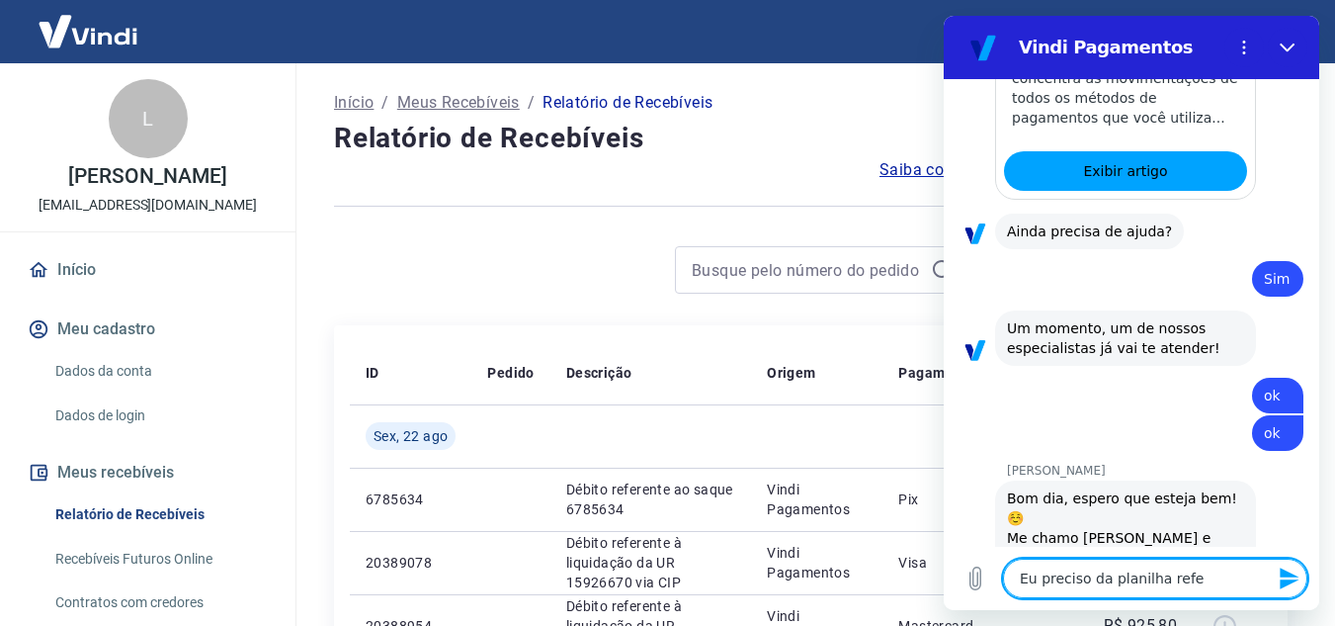
type textarea "x"
type textarea "Eu preciso da planilha refere"
type textarea "x"
type textarea "Eu preciso da planilha referen"
type textarea "x"
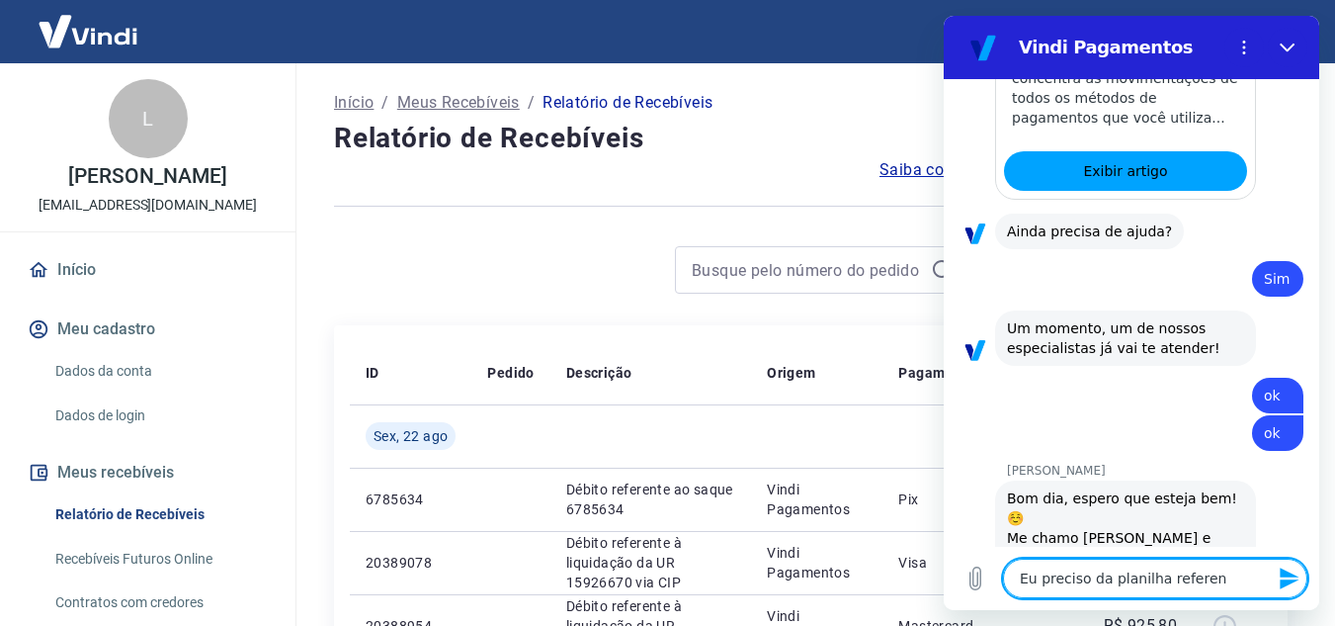
type textarea "Eu preciso da planilha referent"
type textarea "x"
type textarea "Eu preciso da planilha referente"
type textarea "x"
type textarea "Eu preciso da planilha referente"
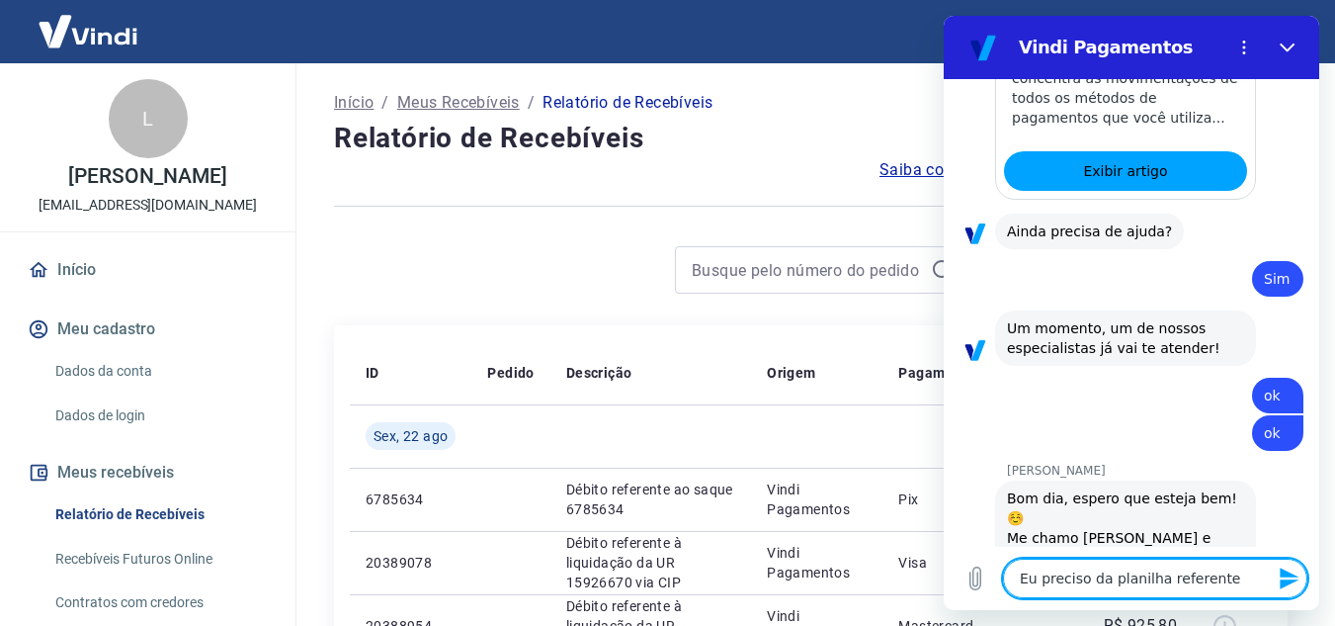
type textarea "x"
type textarea "Eu preciso da planilha referente o"
type textarea "x"
type textarea "Eu preciso da planilha referente o"
type textarea "x"
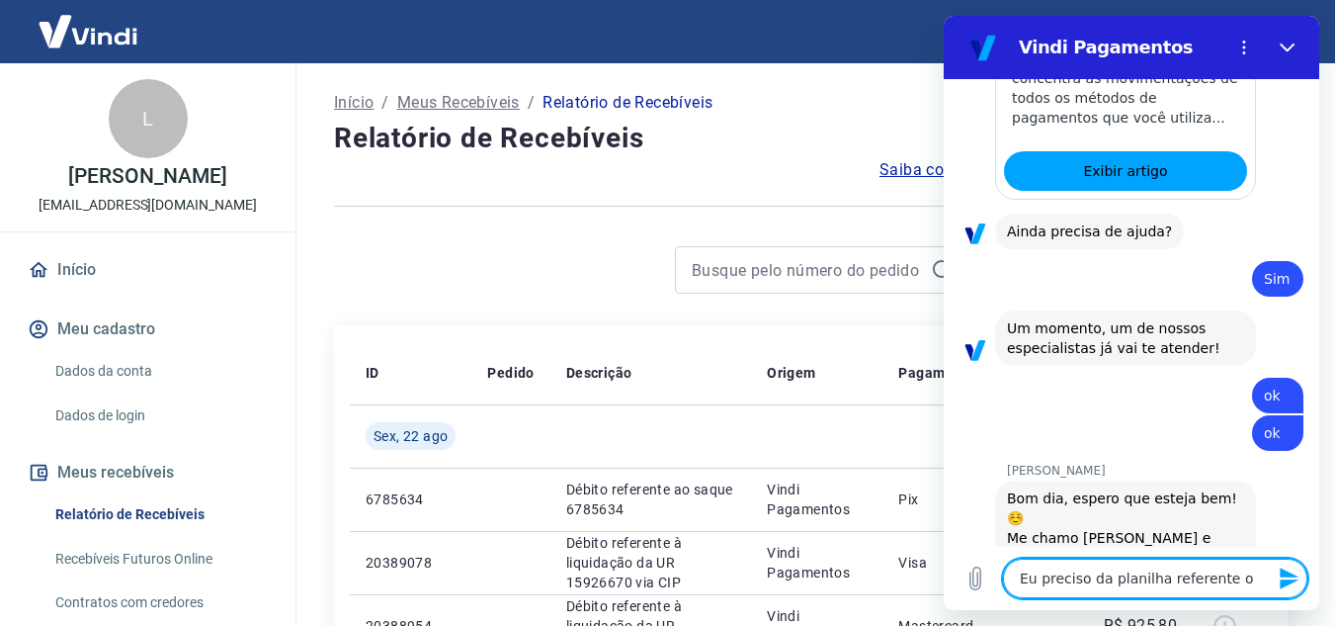
type textarea "Eu preciso da planilha referente o r"
type textarea "x"
type textarea "Eu preciso da planilha referente o re"
type textarea "x"
type textarea "Eu preciso da planilha referente o rec"
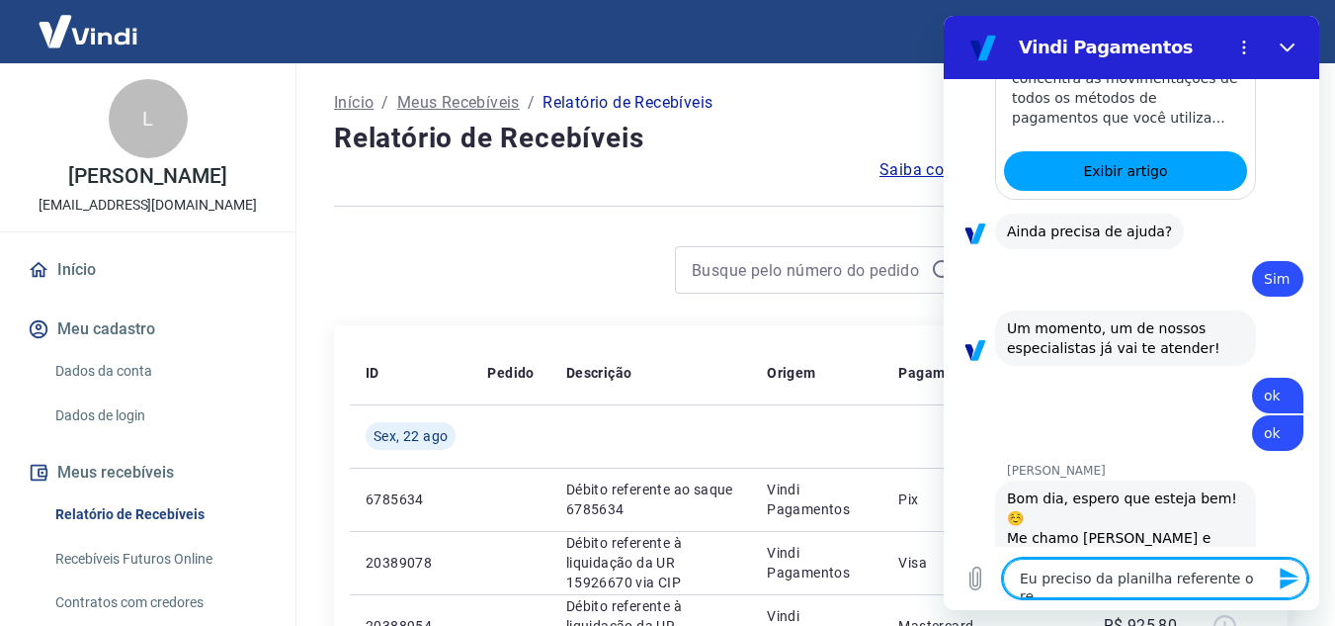
type textarea "x"
type textarea "Eu preciso da planilha referente o rece"
type textarea "x"
type textarea "Eu preciso da planilha referente o receb"
type textarea "x"
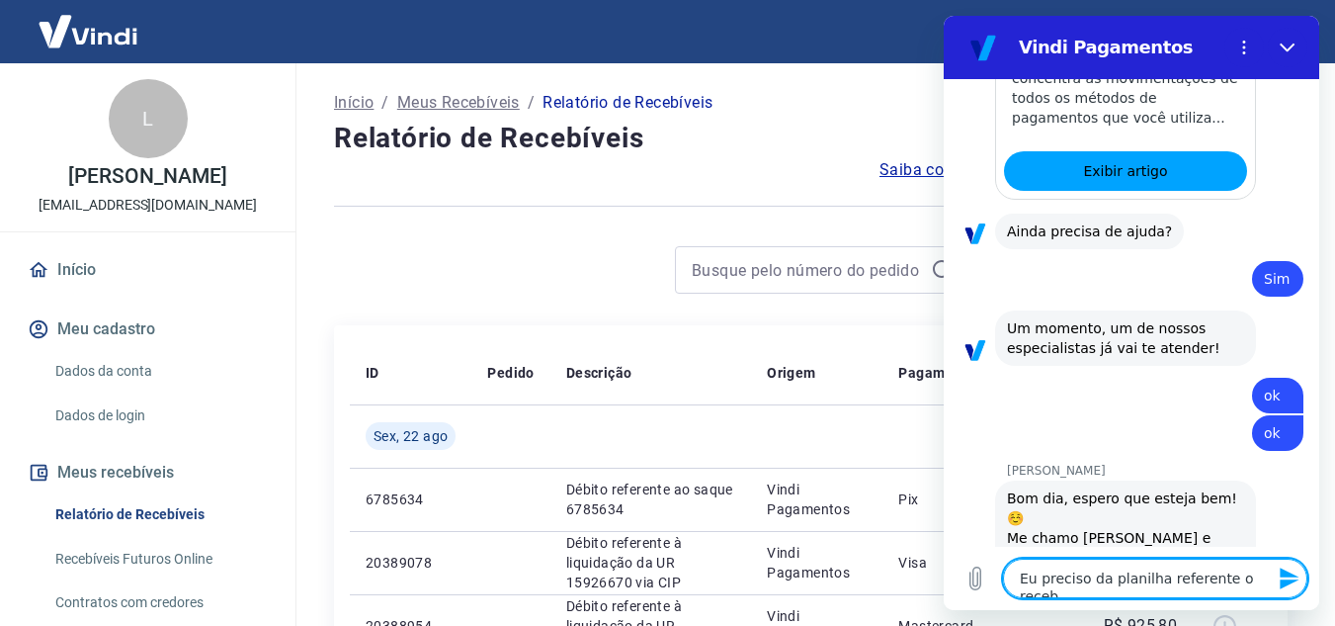
type textarea "Eu preciso da planilha referente o recebi"
type textarea "x"
type textarea "Eu preciso da planilha referente o recebim"
type textarea "x"
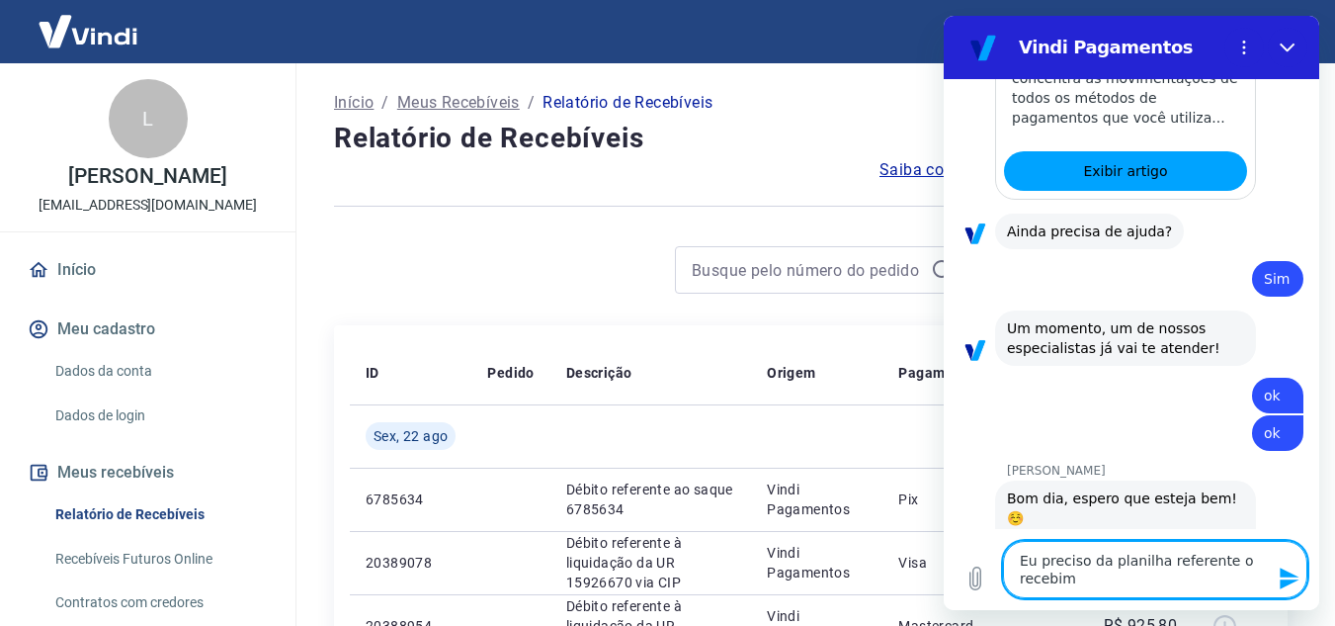
type textarea "Eu preciso da planilha referente o recebime"
type textarea "x"
type textarea "Eu preciso da planilha referente o recebimen"
type textarea "x"
type textarea "Eu preciso da planilha referente o recebiment"
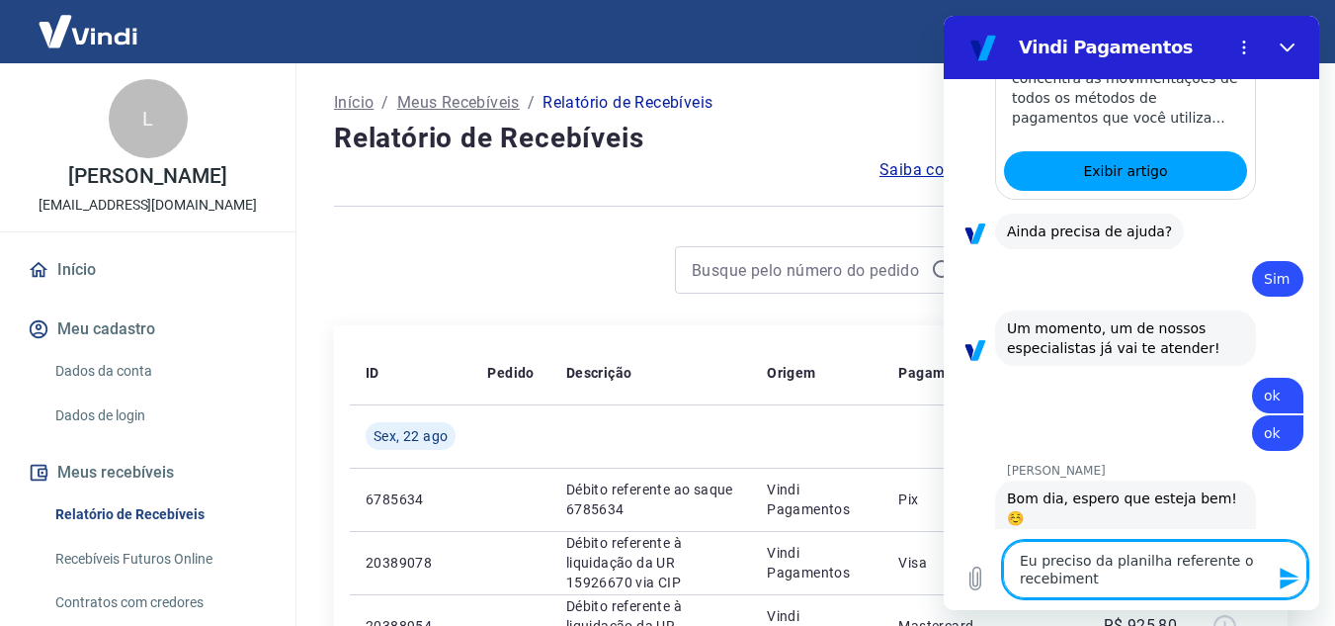
type textarea "x"
type textarea "Eu preciso da planilha referente o recebimento"
type textarea "x"
type textarea "Eu preciso da planilha referente o recebimento"
type textarea "x"
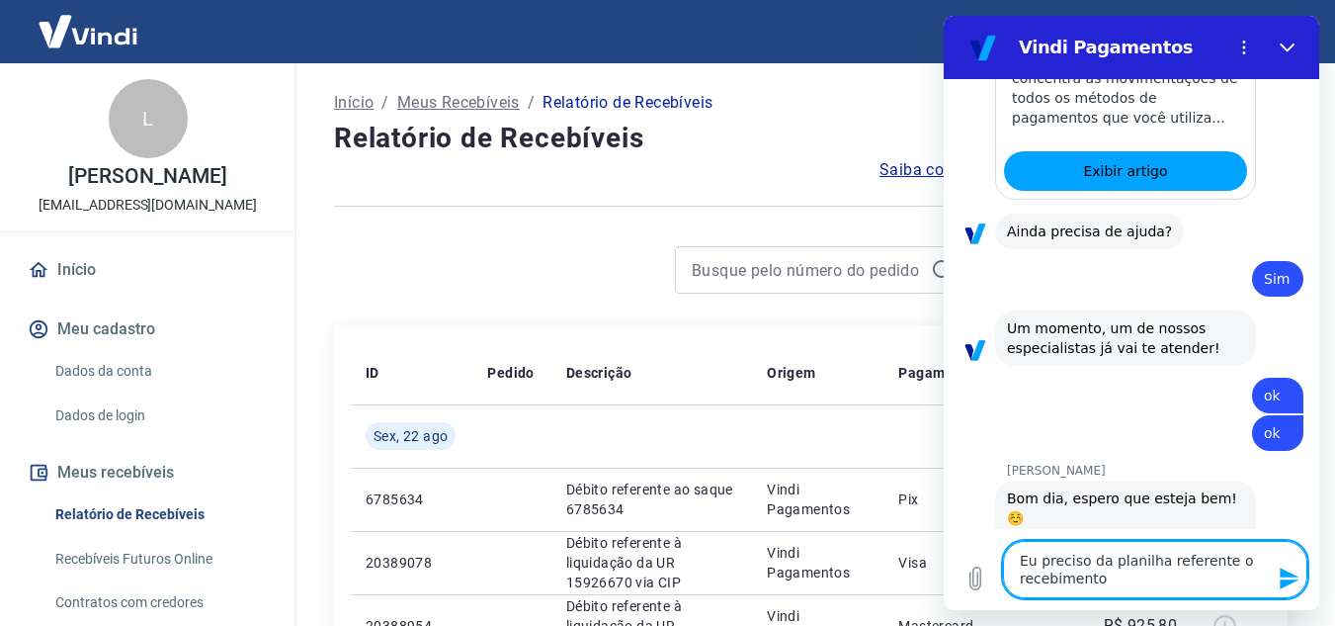
type textarea "Eu preciso da planilha referente o recebimento d"
type textarea "x"
type textarea "Eu preciso da planilha referente o recebimento de"
type textarea "x"
type textarea "Eu preciso da planilha referente o recebimento de"
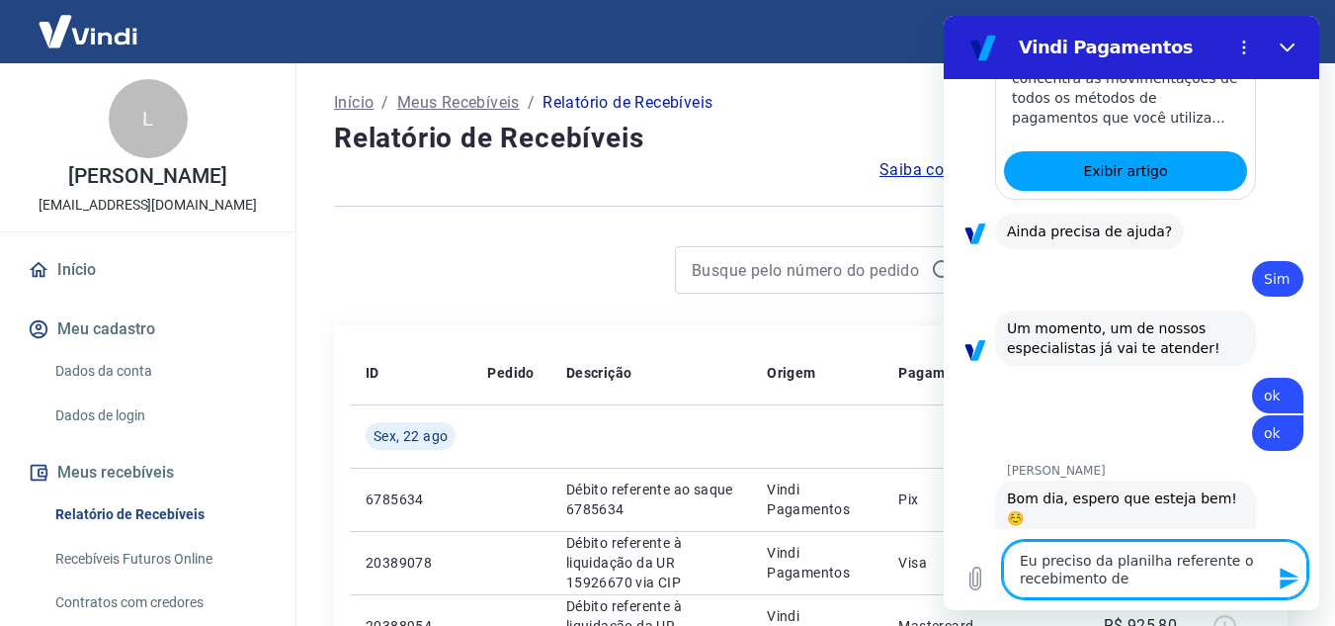
type textarea "x"
type textarea "Eu preciso da planilha referente o recebimento de h"
type textarea "x"
type textarea "Eu preciso da planilha referente o recebimento de ho"
type textarea "x"
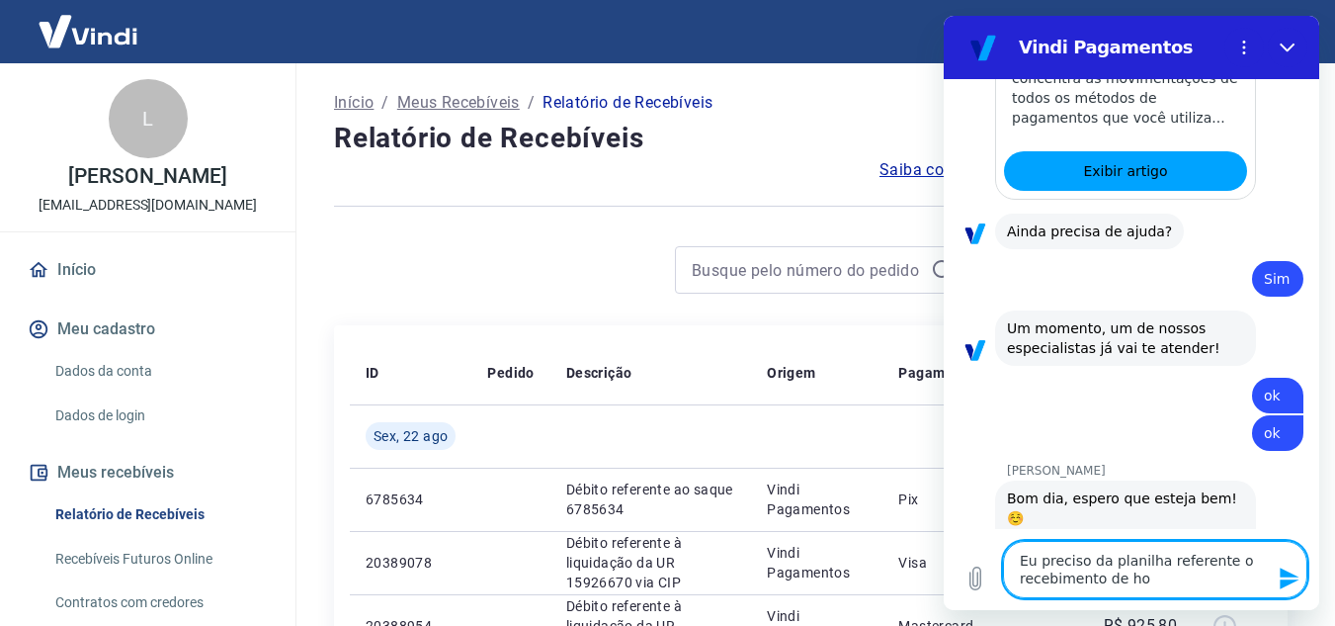
type textarea "Eu preciso da planilha referente o recebimento de hoj"
type textarea "x"
type textarea "Eu preciso da planilha referente o recebimento de hoje"
type textarea "x"
type textarea "Eu preciso da planilha referente o recebimento de hoje"
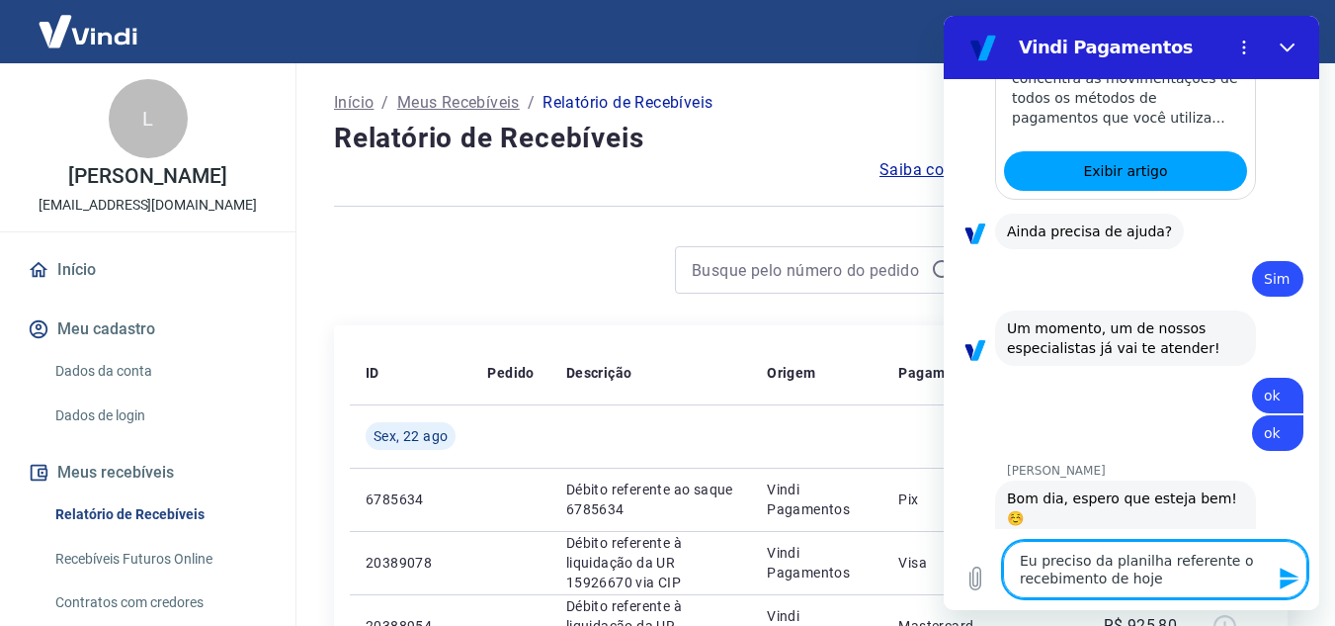
type textarea "x"
type textarea "Eu preciso da planilha referente o recebimento de hoje p"
type textarea "x"
type textarea "Eu preciso da planilha referente o recebimento de hoje pa"
type textarea "x"
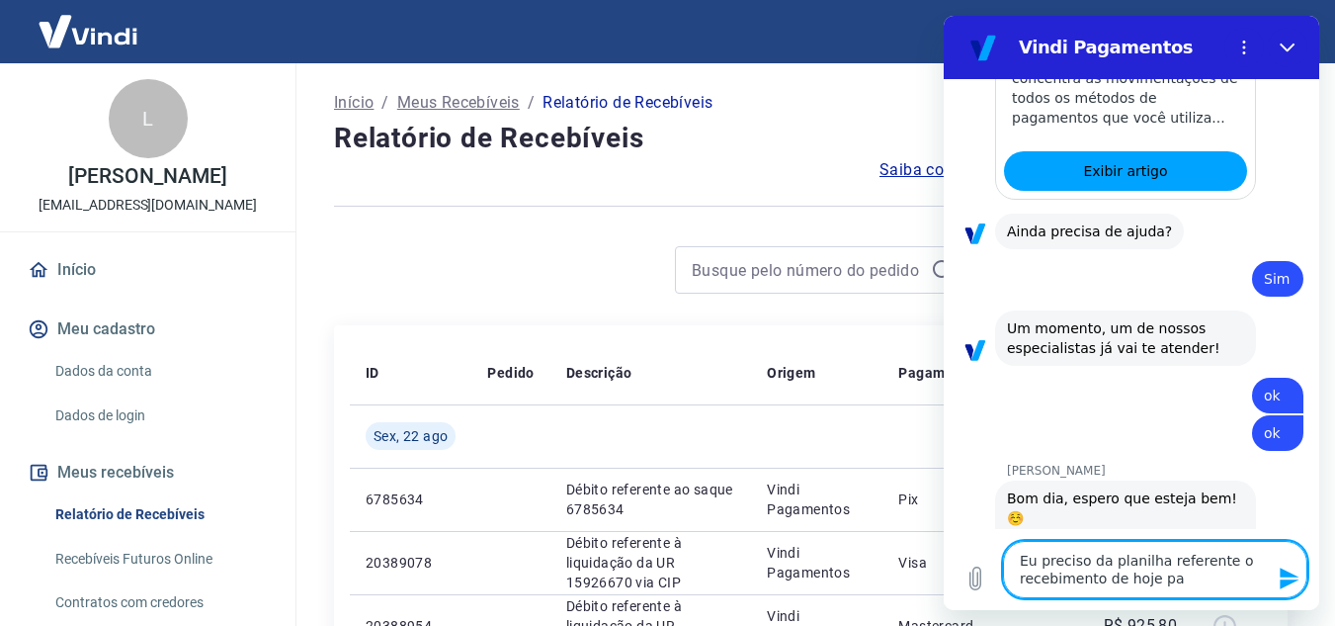
type textarea "Eu preciso da planilha referente o recebimento de hoje pag"
type textarea "x"
type textarea "Eu preciso da planilha referente o recebimento de hoje paga"
type textarea "x"
type textarea "Eu preciso da planilha referente o recebimento de hoje pagam"
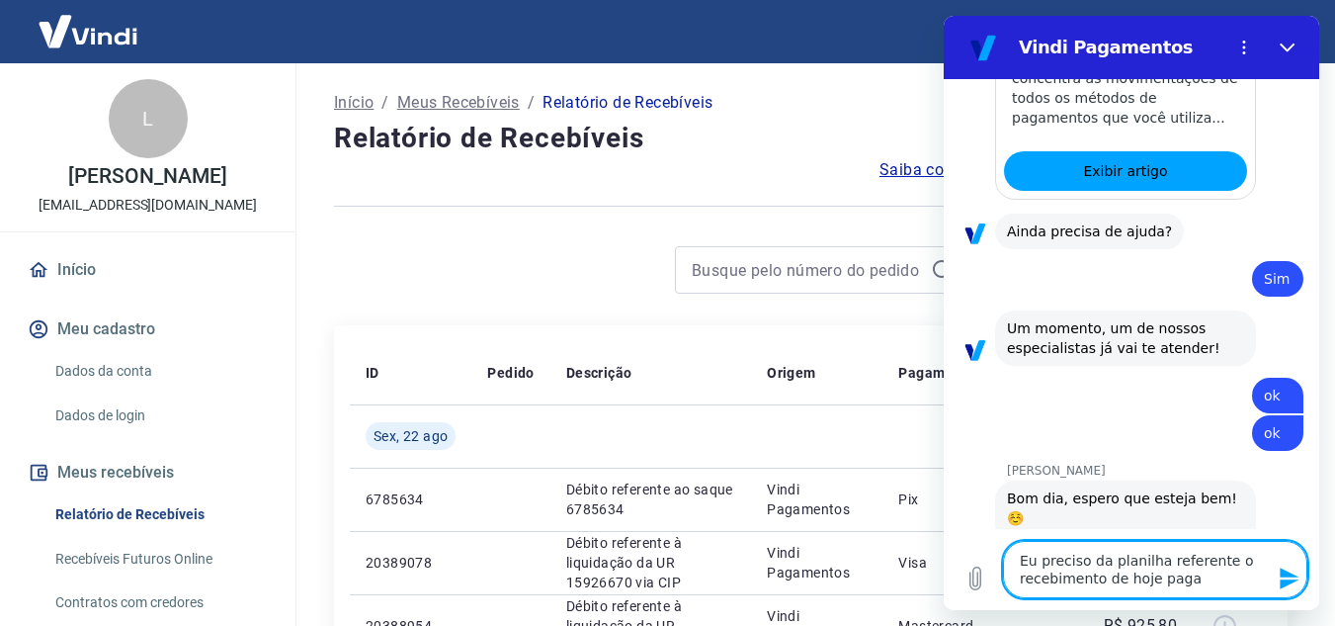
type textarea "x"
type textarea "Eu preciso da planilha referente o recebimento de hoje pagame"
type textarea "x"
type textarea "Eu preciso da planilha referente o recebimento de hoje pagamen"
type textarea "x"
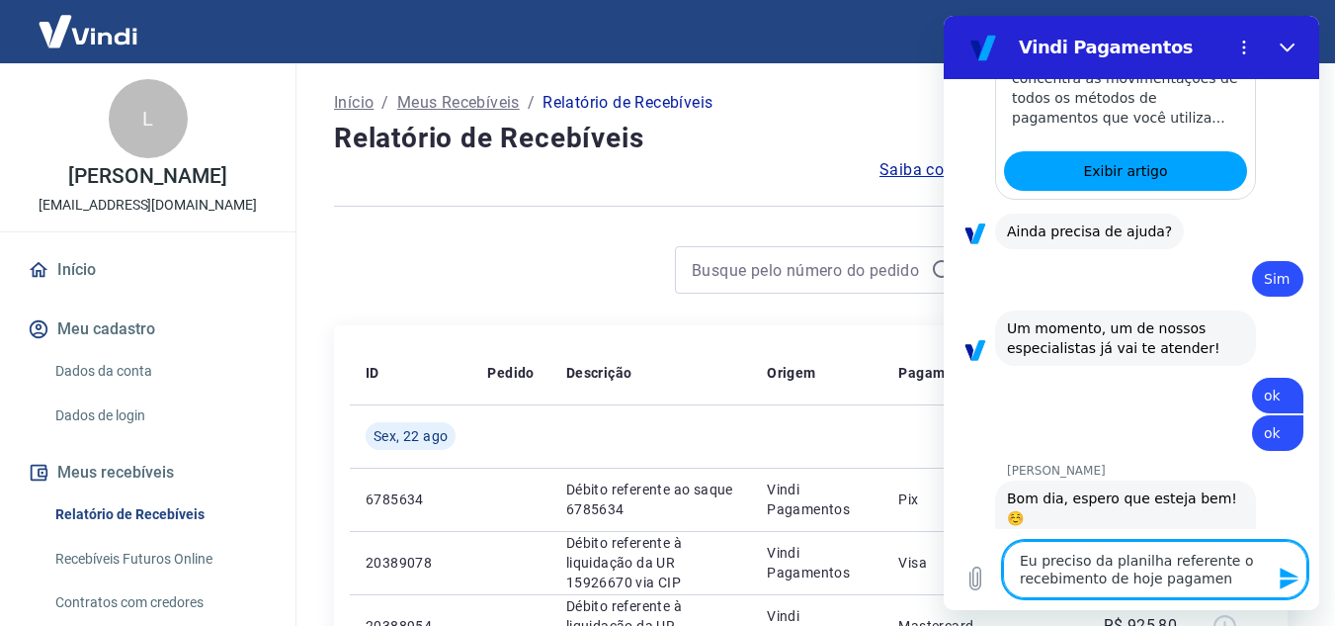
type textarea "Eu preciso da planilha referente o recebimento de hoje pagament"
type textarea "x"
type textarea "Eu preciso da planilha referente o recebimento de hoje pagamento"
type textarea "x"
type textarea "Eu preciso da planilha referente o recebimento de hoje pagamento"
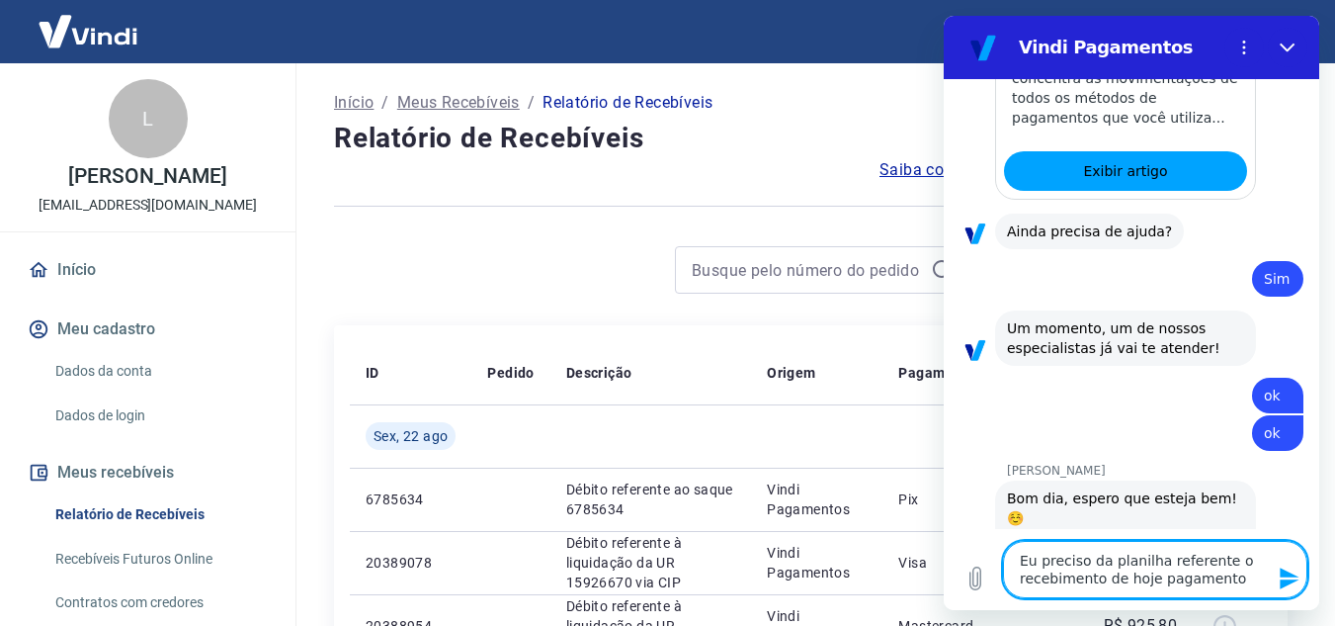
type textarea "x"
type textarea "Eu preciso da planilha referente o recebimento de hoje pagamento"
type textarea "x"
type textarea "Eu preciso da planilha referente o recebimento de hoje pagament"
type textarea "x"
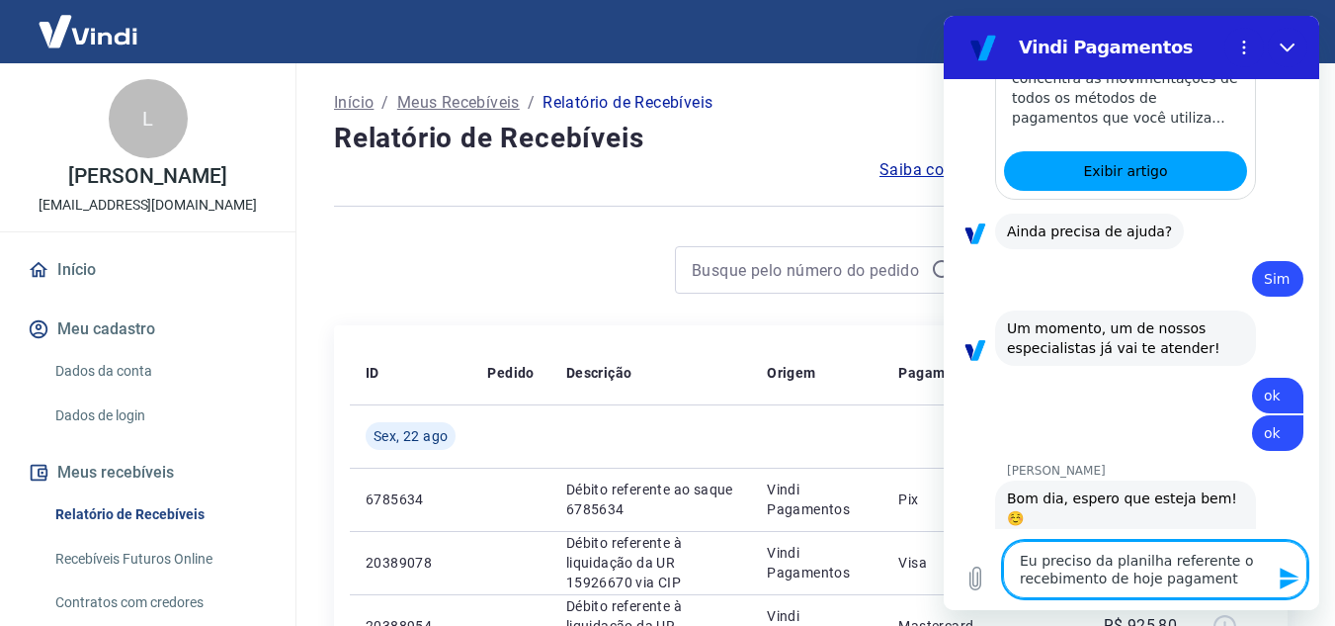
type textarea "Eu preciso da planilha referente o recebimento de hoje pagamen"
type textarea "x"
type textarea "Eu preciso da planilha referente o recebimento de hoje pagame"
type textarea "x"
type textarea "Eu preciso da planilha referente o recebimento de hoje pagam"
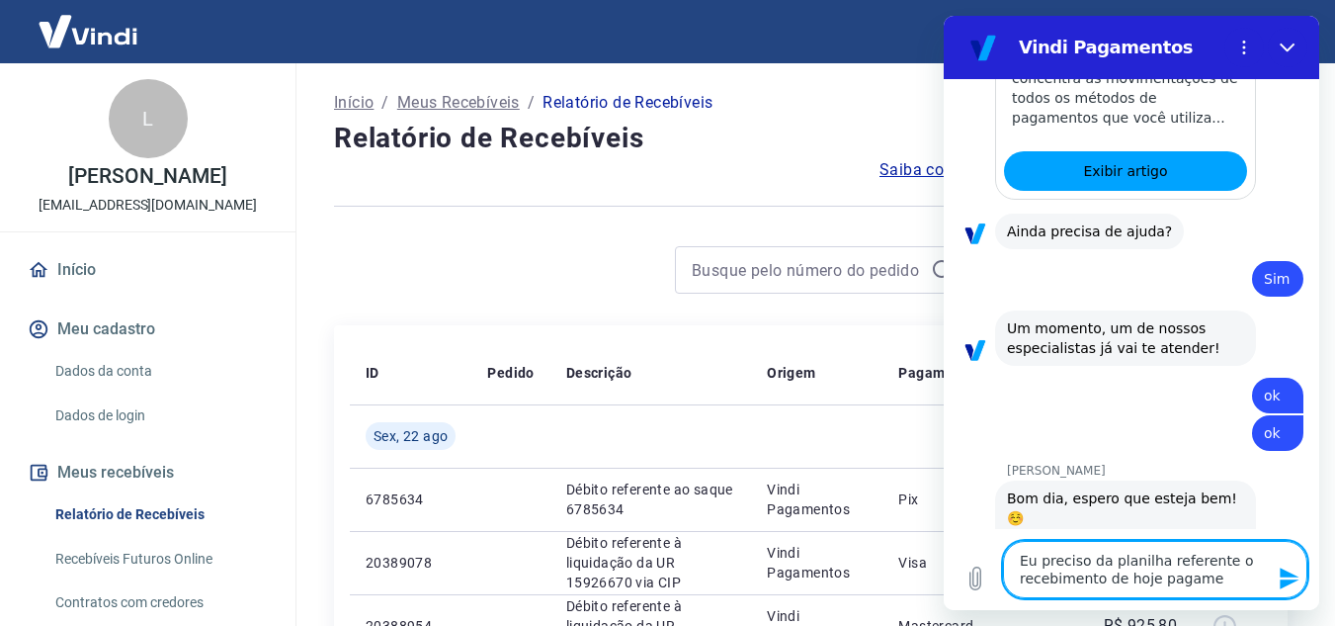
type textarea "x"
type textarea "Eu preciso da planilha referente o recebimento de hoje paga"
type textarea "x"
type textarea "Eu preciso da planilha referente o recebimento de hoje pag"
type textarea "x"
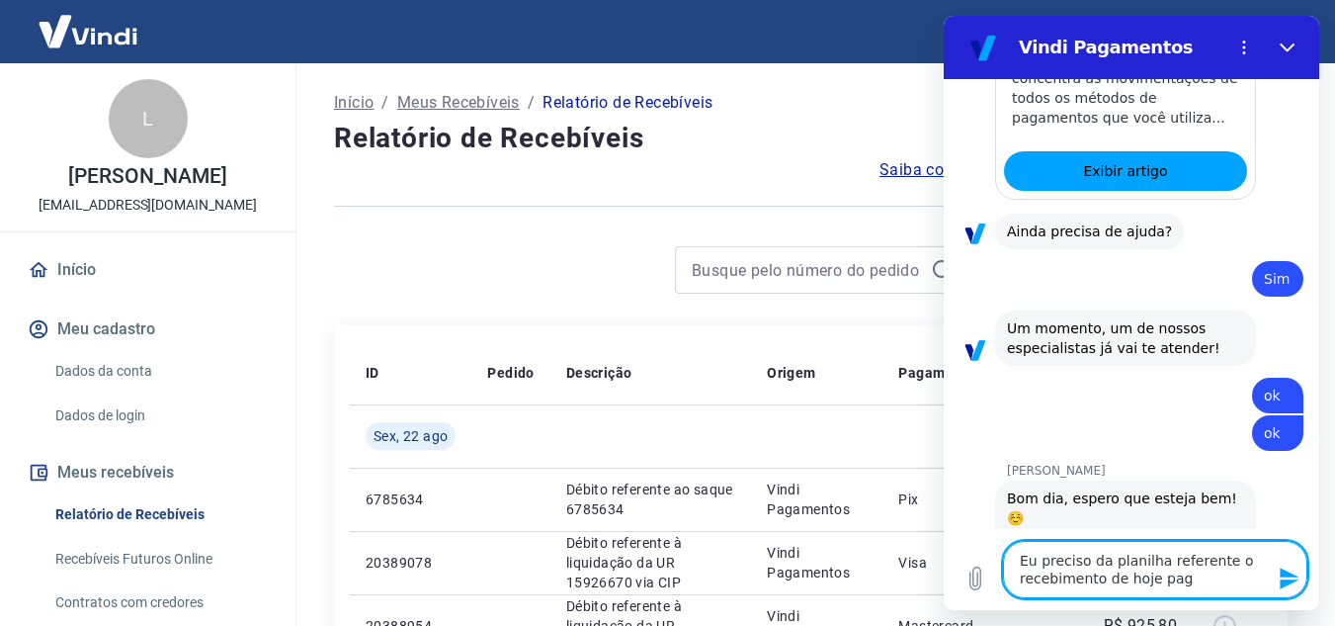
type textarea "Eu preciso da planilha referente o recebimento de hoje pa"
type textarea "x"
type textarea "Eu preciso da planilha referente o recebimento de hoje p"
type textarea "x"
type textarea "Eu preciso da planilha referente o recebimento de hoje"
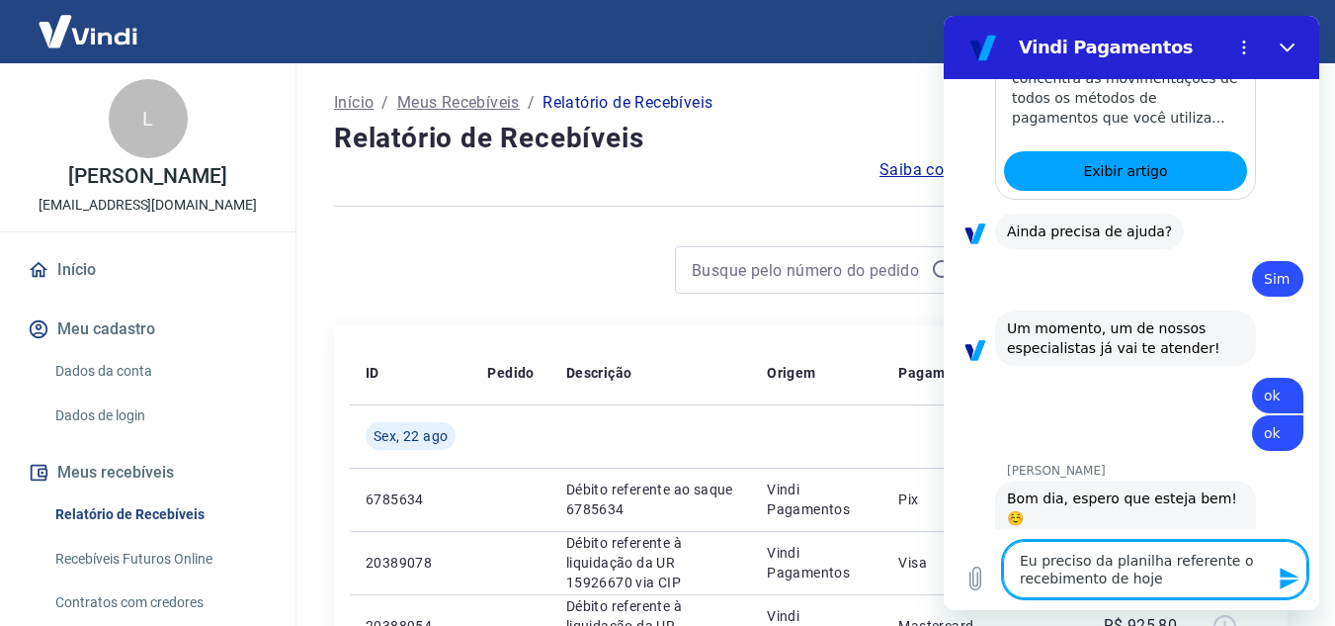
type textarea "x"
type textarea "Eu preciso da planilha referente o recebimento de hoje"
type textarea "x"
type textarea "Eu preciso da planilha referente o recebimento de hoj"
type textarea "x"
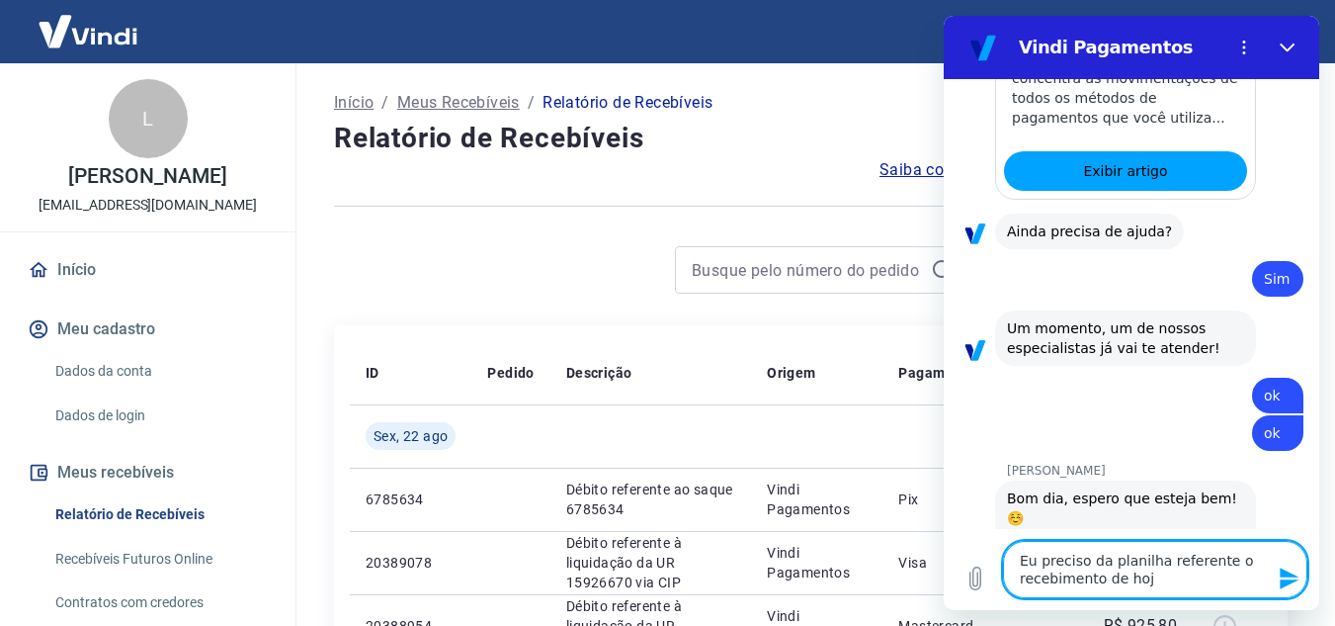
type textarea "Eu preciso da planilha referente o recebimento de hoje"
type textarea "x"
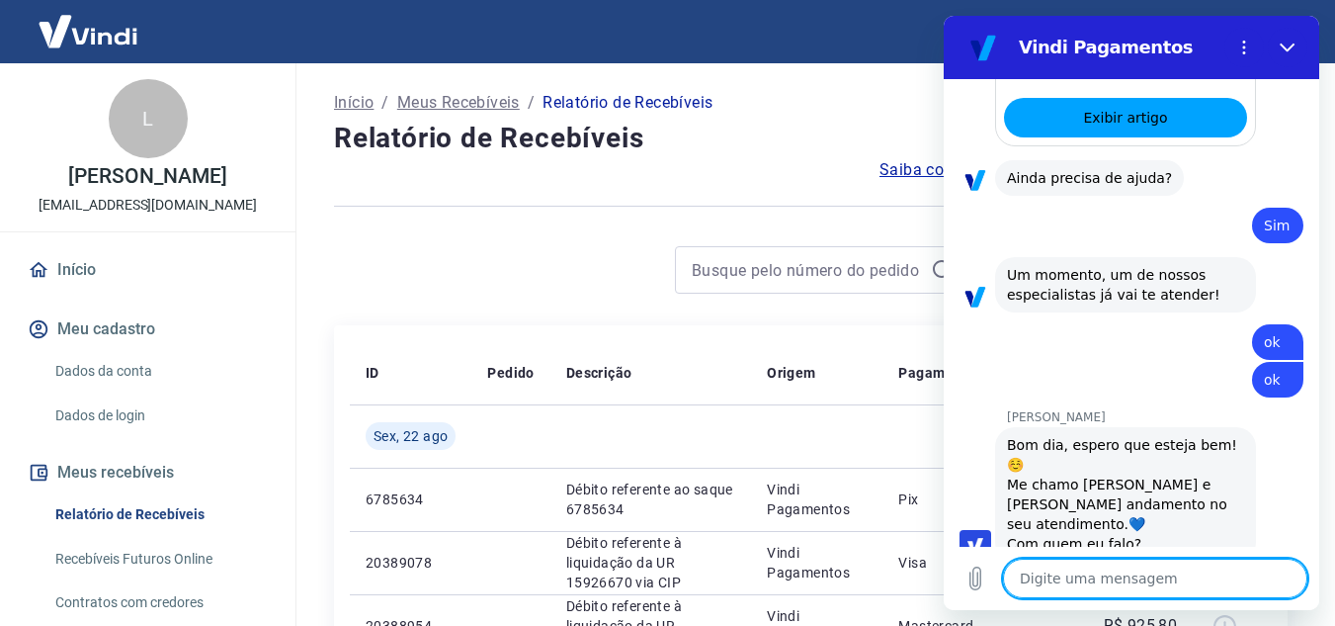
scroll to position [3413, 0]
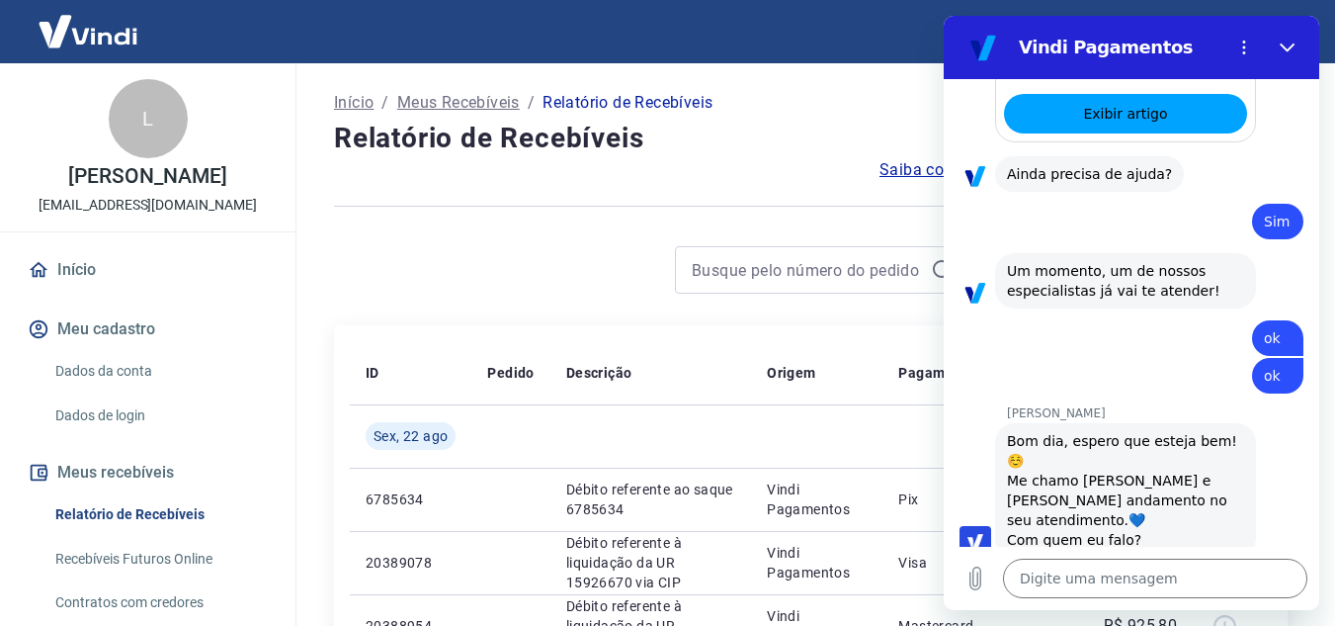
click at [899, 119] on h4 "Relatório de Recebíveis" at bounding box center [811, 139] width 954 height 40
click at [1062, 581] on textarea at bounding box center [1155, 578] width 304 height 40
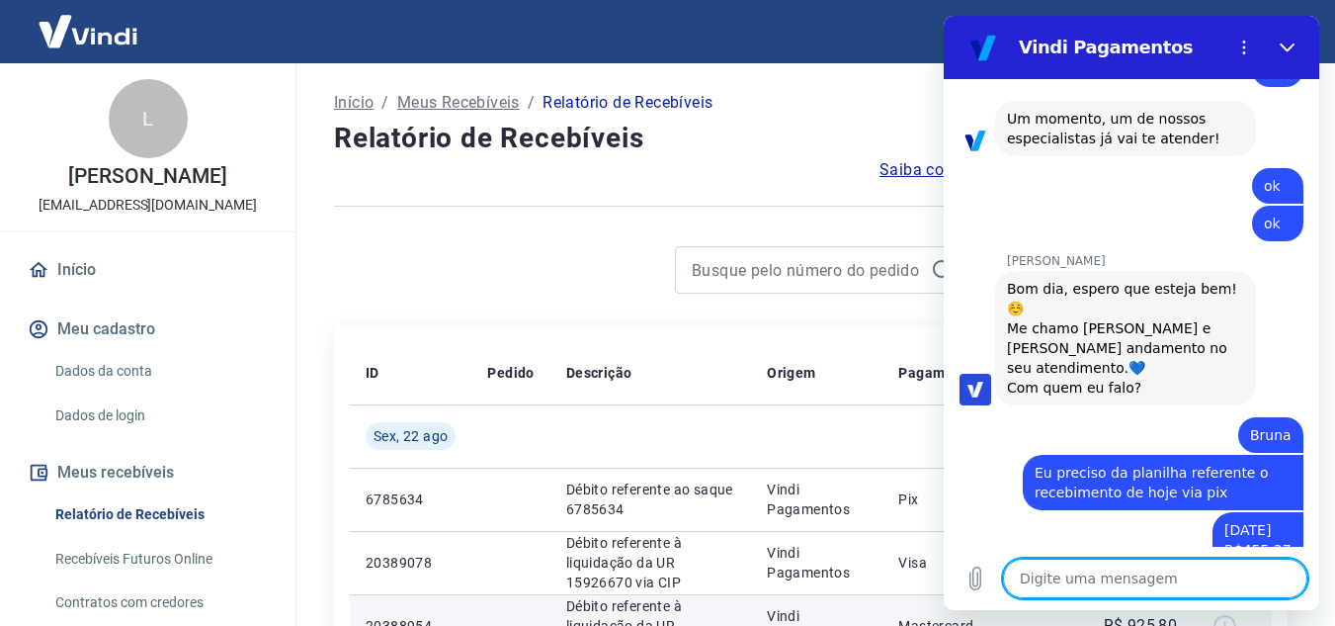
scroll to position [3651, 0]
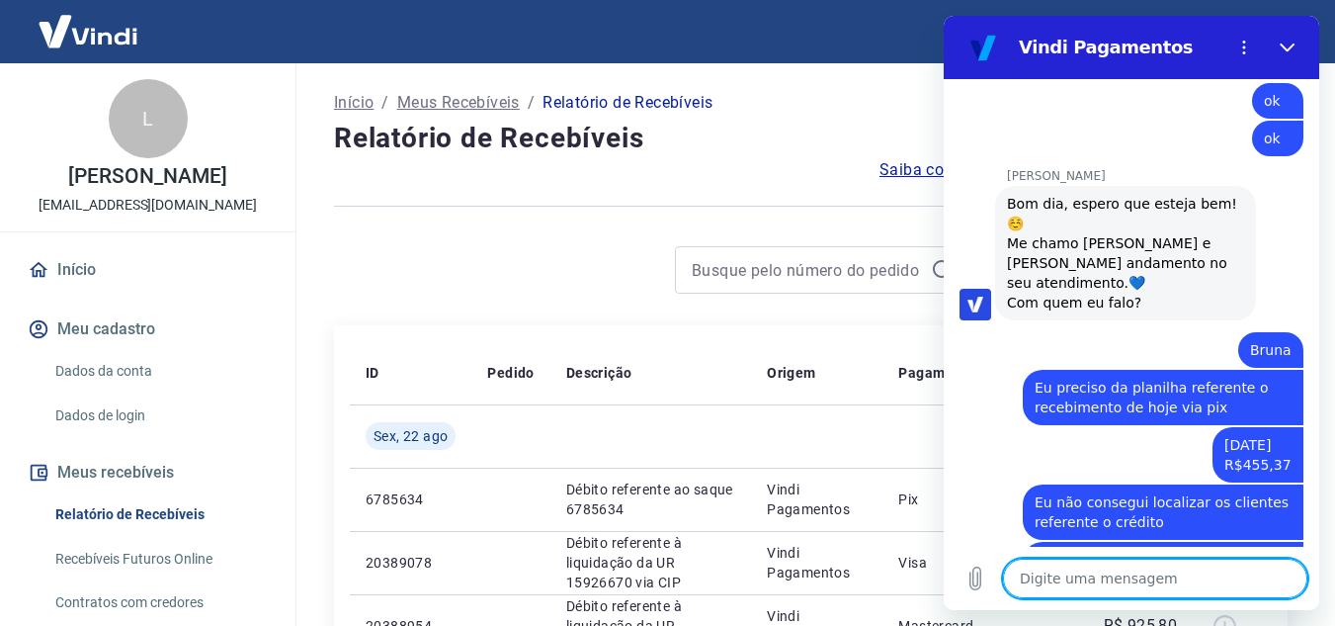
click at [1177, 587] on textarea at bounding box center [1155, 578] width 304 height 40
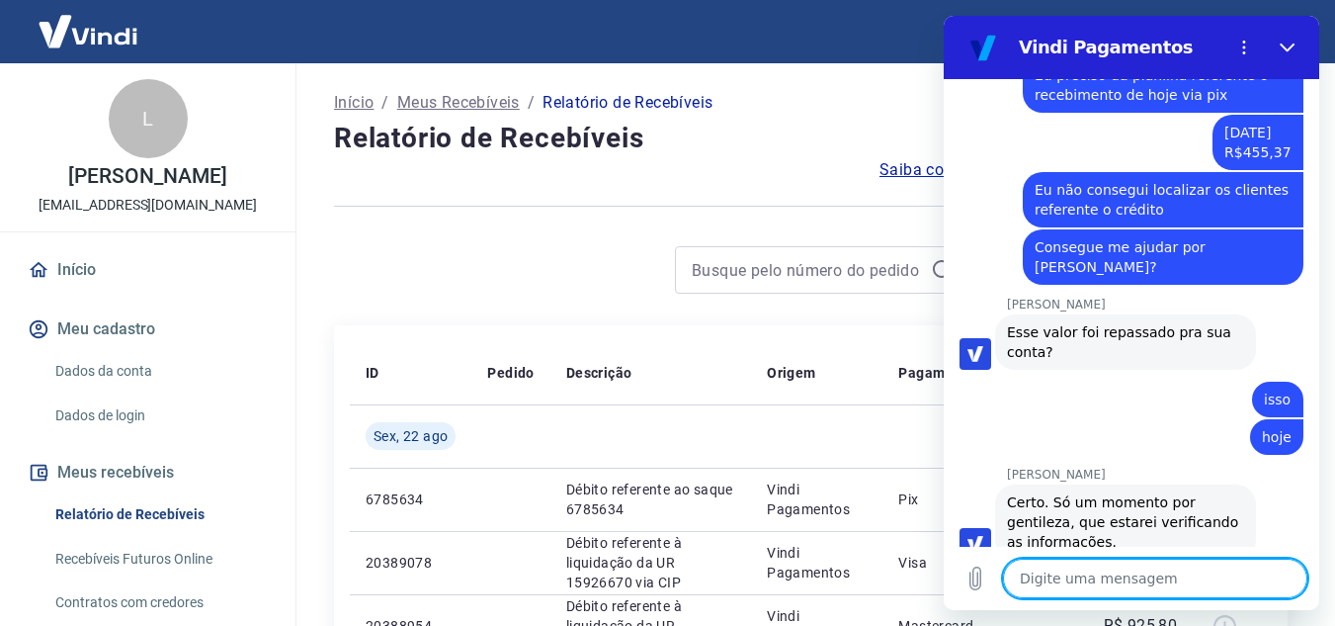
scroll to position [4085, 0]
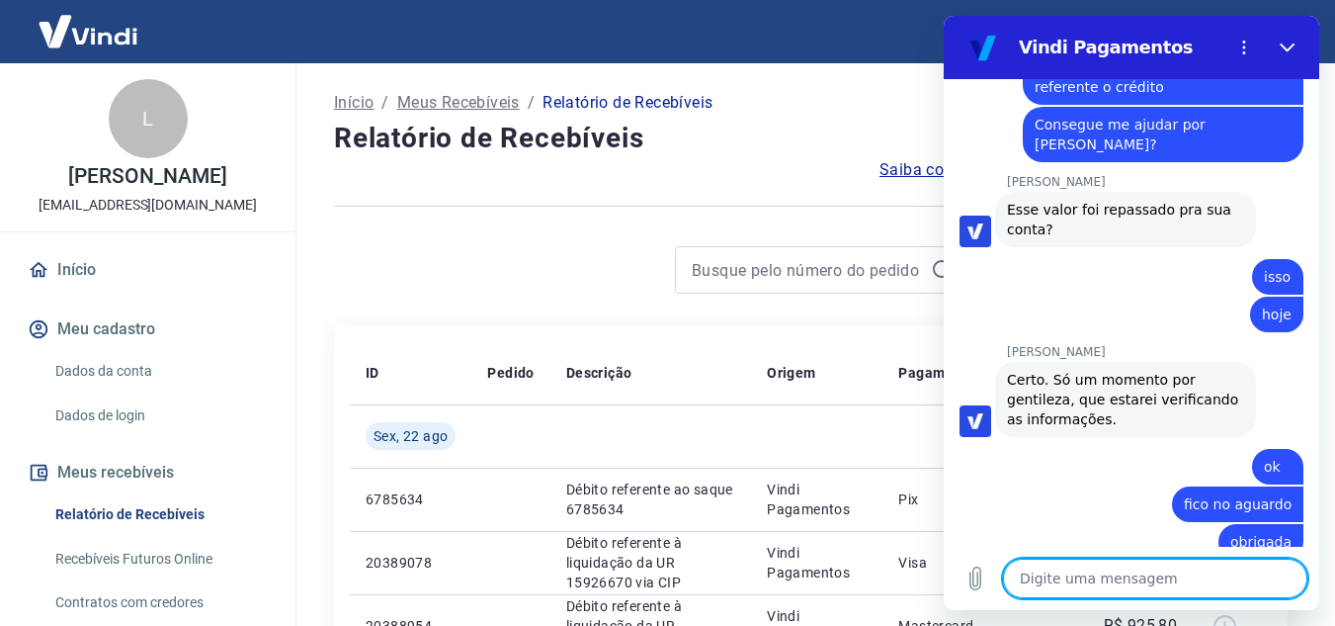
click at [1116, 572] on textarea at bounding box center [1155, 578] width 304 height 40
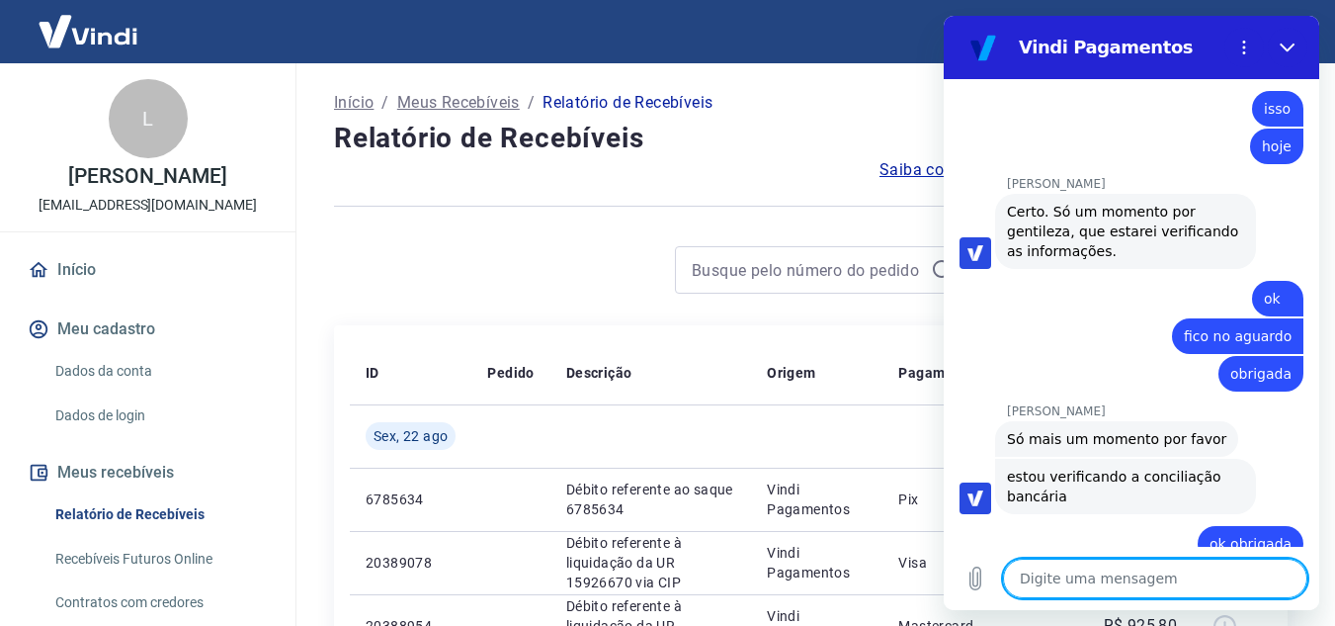
scroll to position [4257, 0]
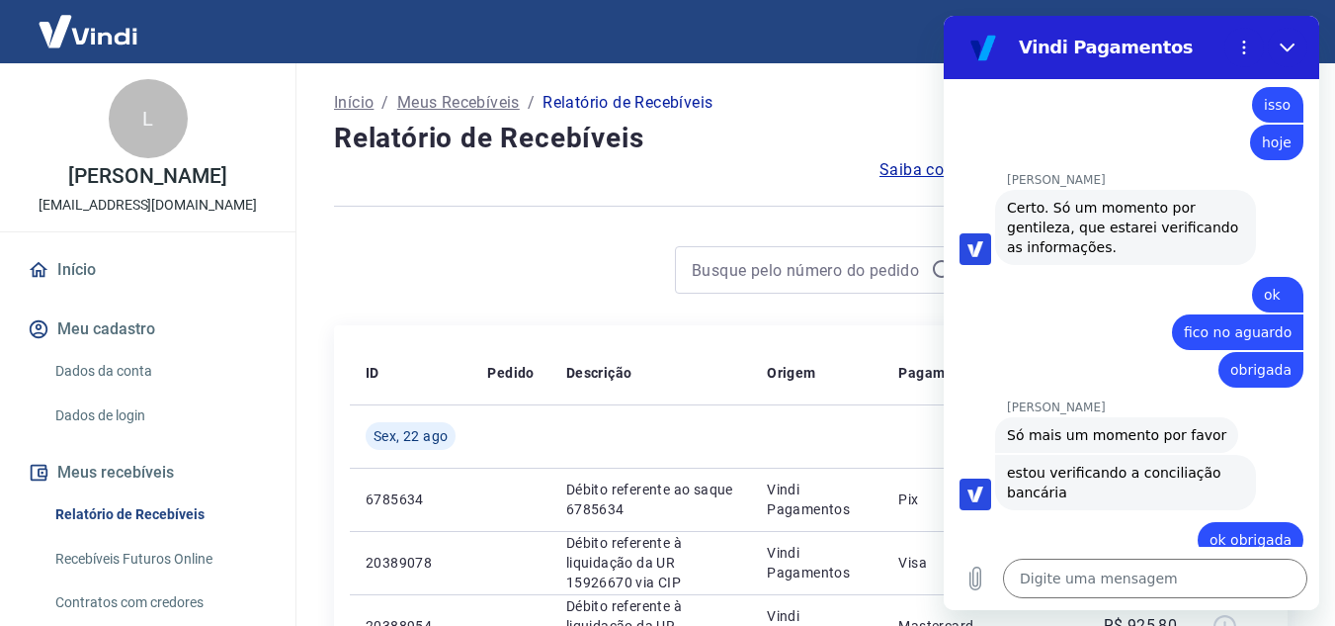
drag, startPoint x: 1140, startPoint y: 485, endPoint x: 1179, endPoint y: 493, distance: 39.3
click at [1046, 580] on textarea at bounding box center [1155, 578] width 304 height 40
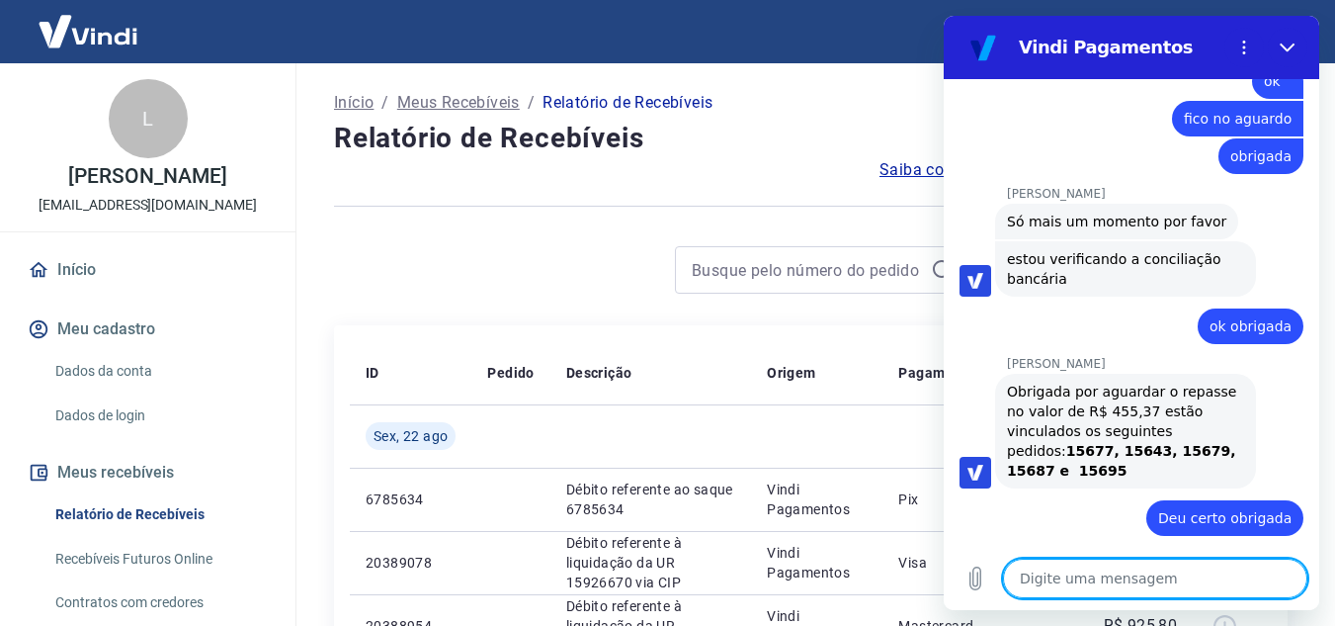
scroll to position [4475, 0]
